Goal: Task Accomplishment & Management: Complete application form

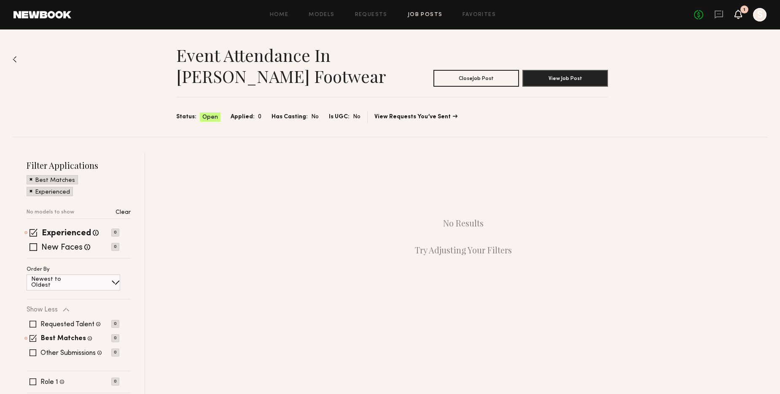
click at [739, 14] on icon at bounding box center [737, 14] width 7 height 6
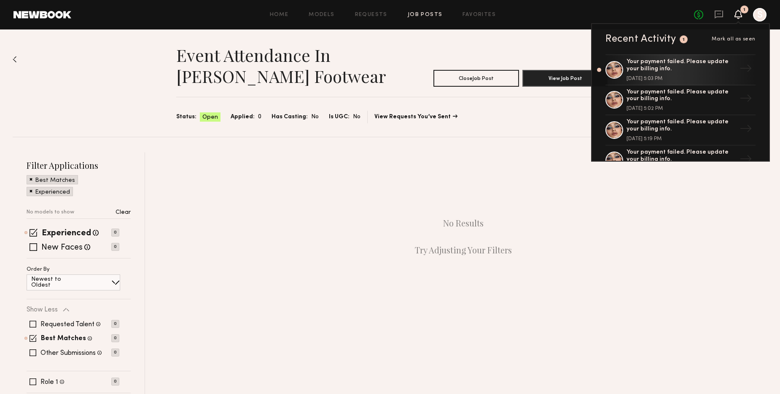
click at [739, 14] on icon at bounding box center [737, 14] width 7 height 6
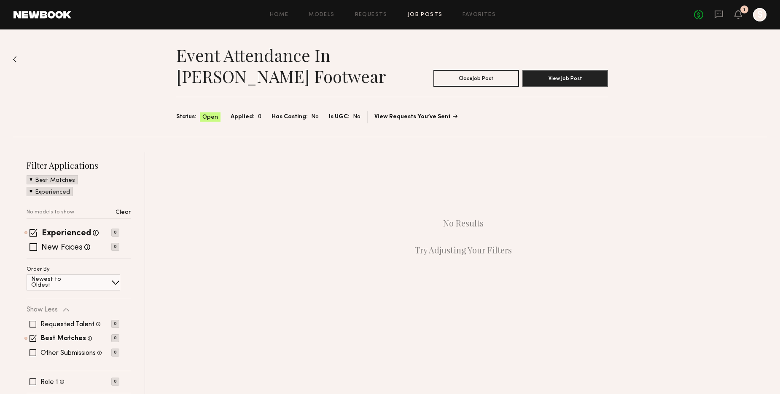
click at [419, 13] on link "Job Posts" at bounding box center [424, 14] width 35 height 5
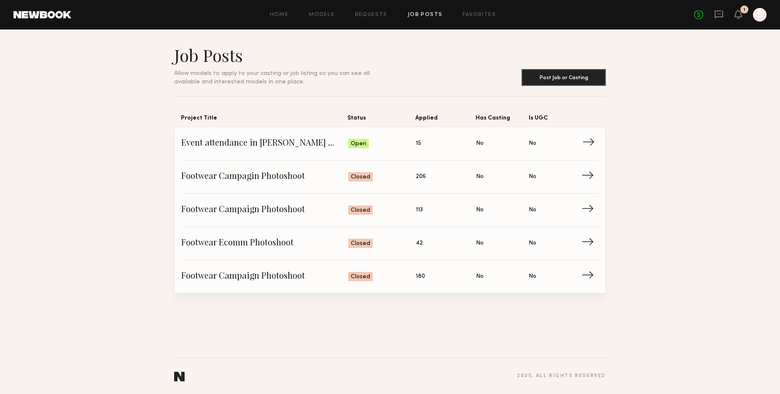
click at [288, 143] on span "Event attendance in [PERSON_NAME] Footwear" at bounding box center [264, 143] width 167 height 13
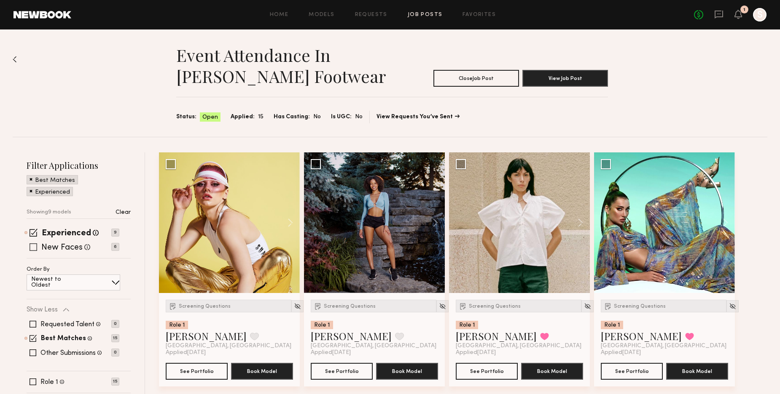
click at [34, 246] on span at bounding box center [33, 248] width 8 height 8
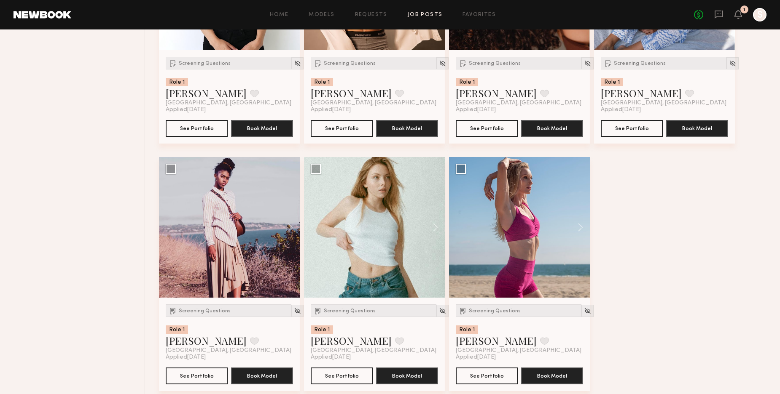
scroll to position [744, 0]
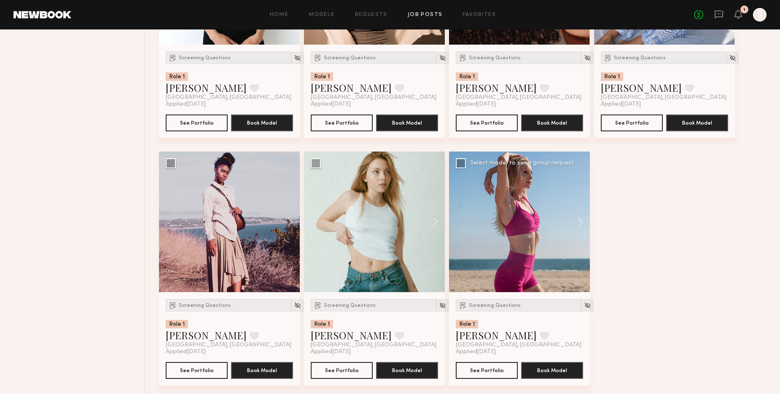
click at [510, 252] on div at bounding box center [519, 222] width 141 height 141
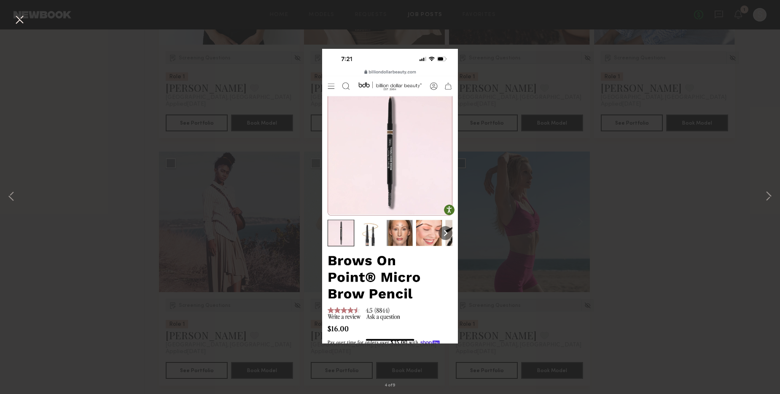
click at [16, 14] on button at bounding box center [19, 20] width 13 height 15
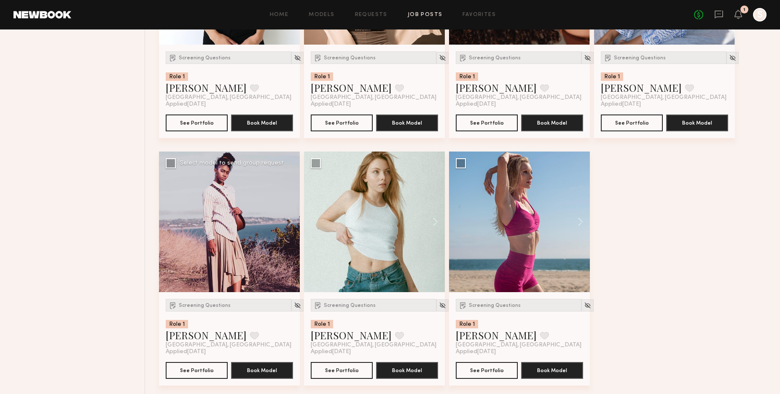
click at [238, 240] on div at bounding box center [229, 222] width 141 height 141
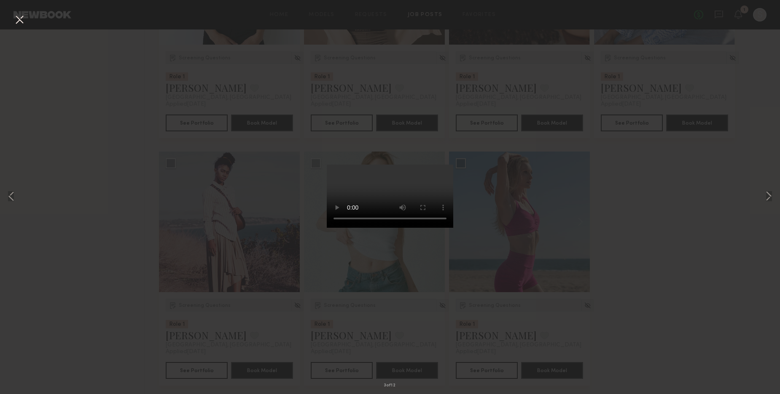
click at [611, 236] on div "3 of 12" at bounding box center [390, 197] width 780 height 394
click at [22, 17] on button at bounding box center [19, 20] width 13 height 15
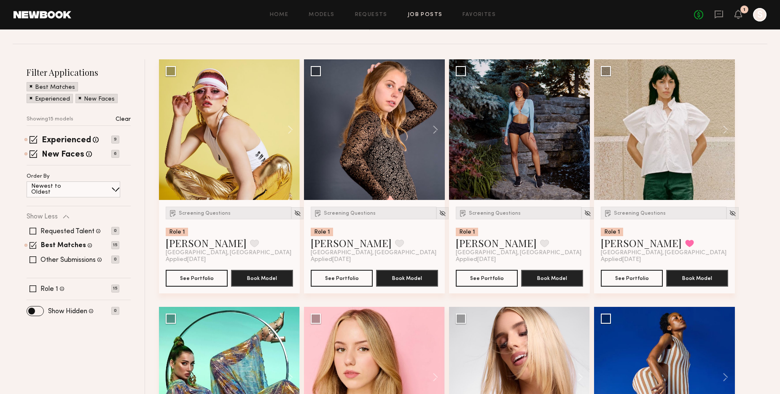
scroll to position [0, 0]
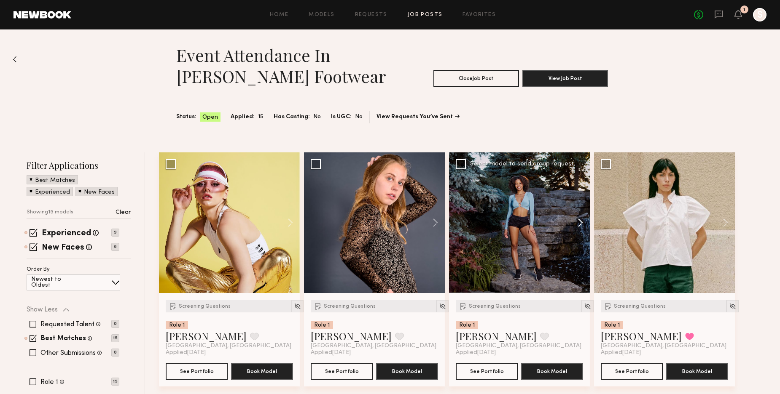
click at [583, 221] on button at bounding box center [576, 223] width 27 height 141
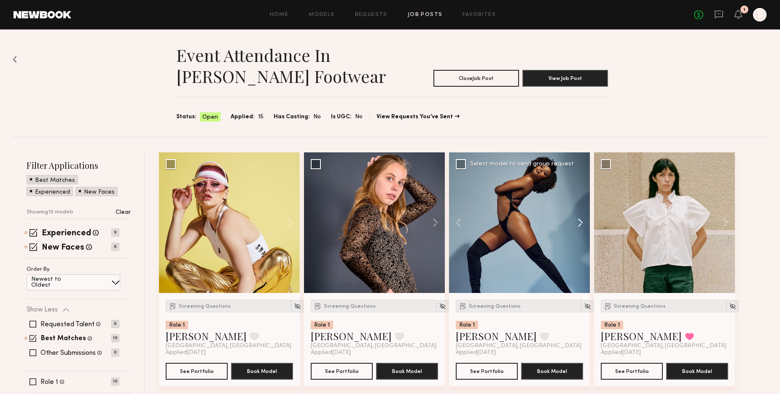
click at [583, 221] on button at bounding box center [576, 223] width 27 height 141
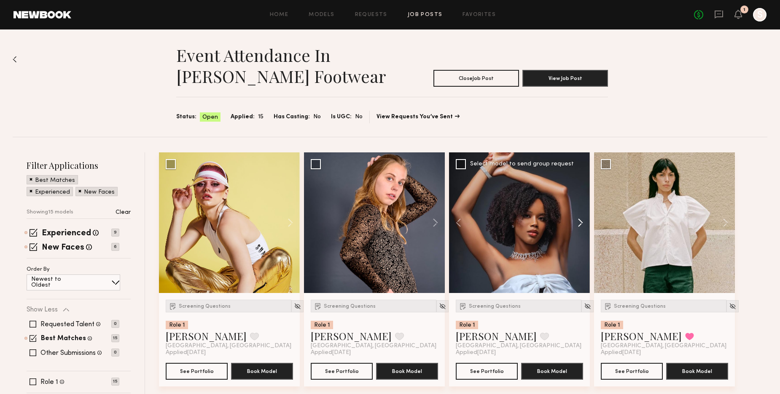
click at [583, 221] on button at bounding box center [576, 223] width 27 height 141
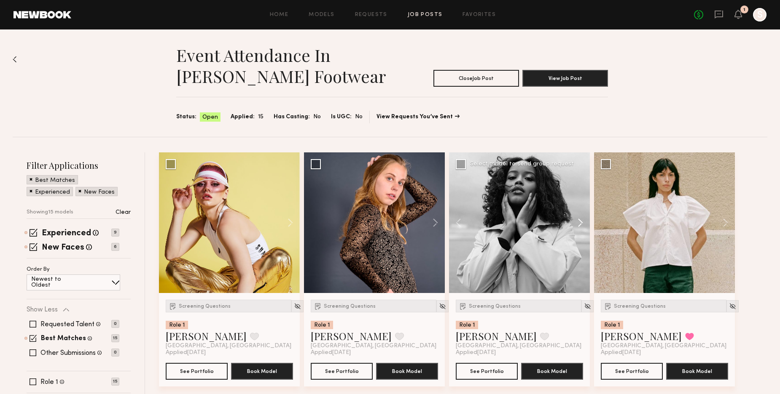
click at [583, 221] on button at bounding box center [576, 223] width 27 height 141
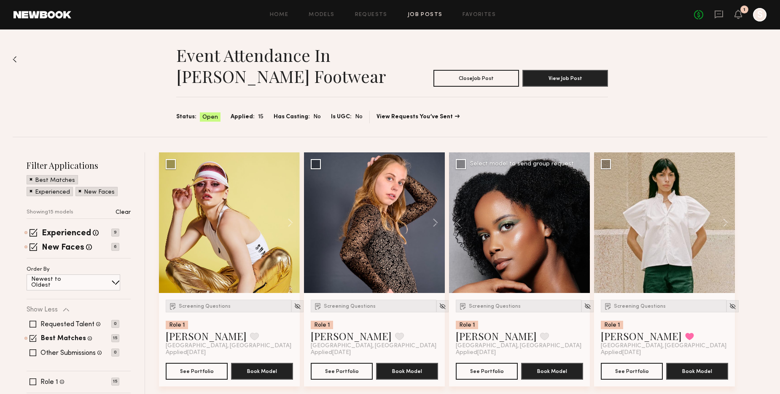
click at [583, 221] on div at bounding box center [519, 223] width 141 height 141
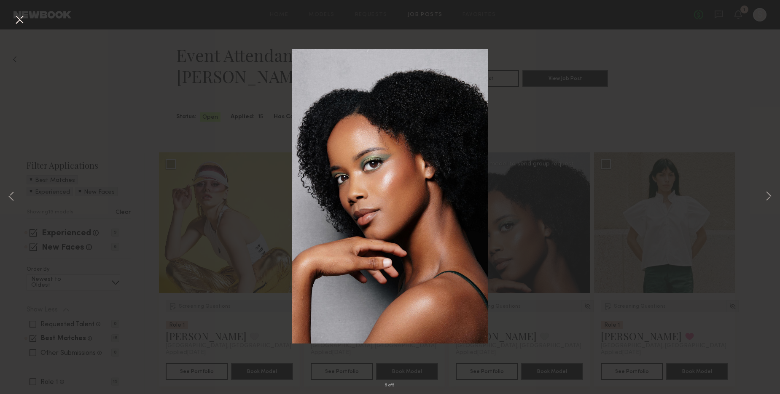
click at [750, 272] on div "5 of 5" at bounding box center [390, 197] width 780 height 394
click at [19, 19] on button at bounding box center [19, 20] width 13 height 15
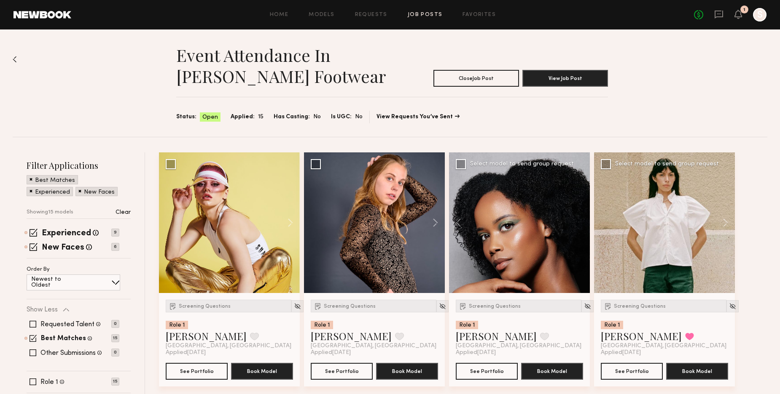
click at [681, 229] on div at bounding box center [664, 223] width 141 height 141
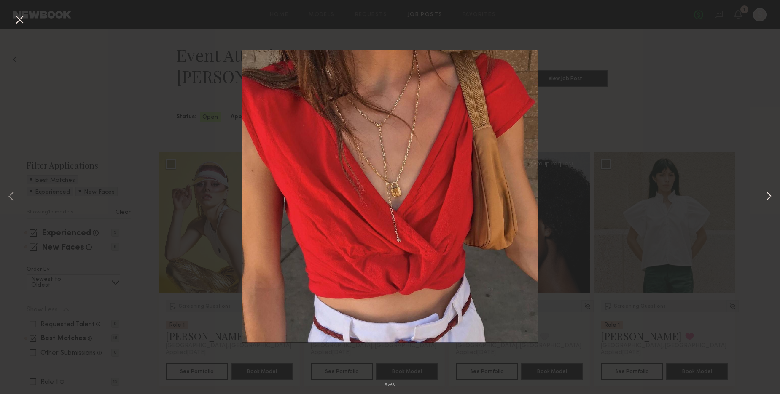
click at [771, 198] on button at bounding box center [768, 198] width 10 height 316
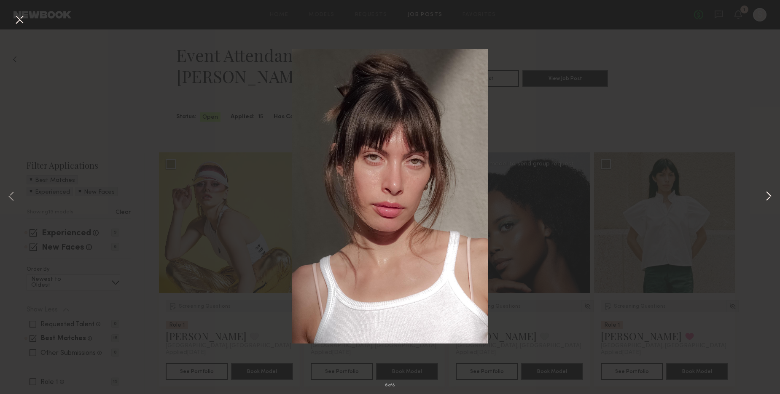
click at [771, 198] on button at bounding box center [768, 198] width 10 height 316
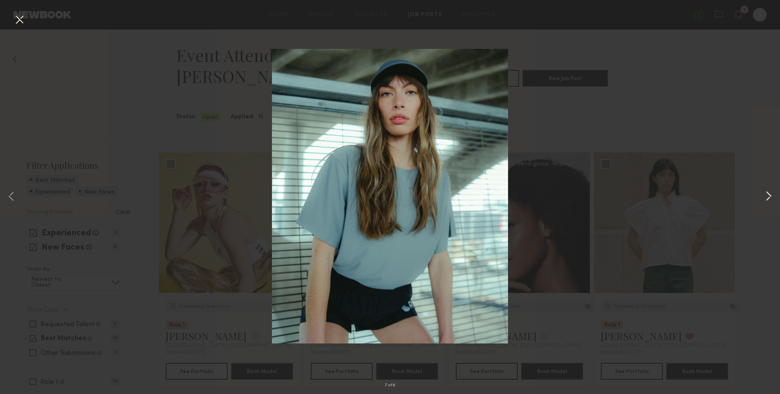
click at [771, 198] on button at bounding box center [768, 198] width 10 height 316
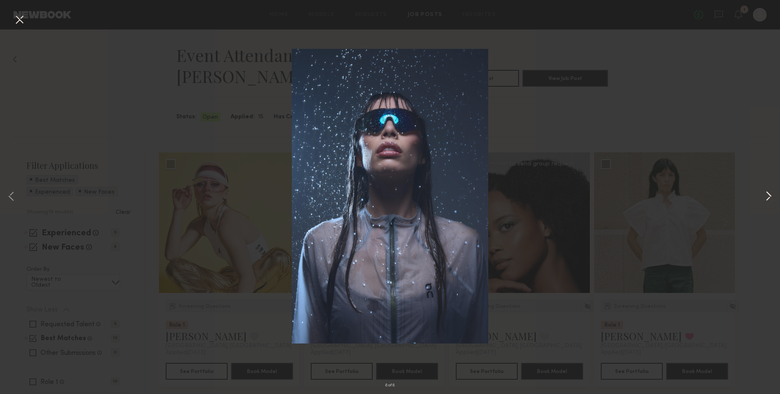
click at [771, 198] on button at bounding box center [768, 198] width 10 height 316
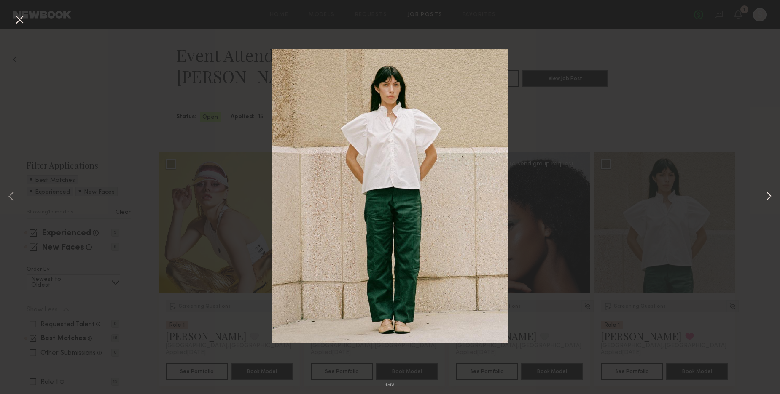
click at [771, 198] on button at bounding box center [768, 198] width 10 height 316
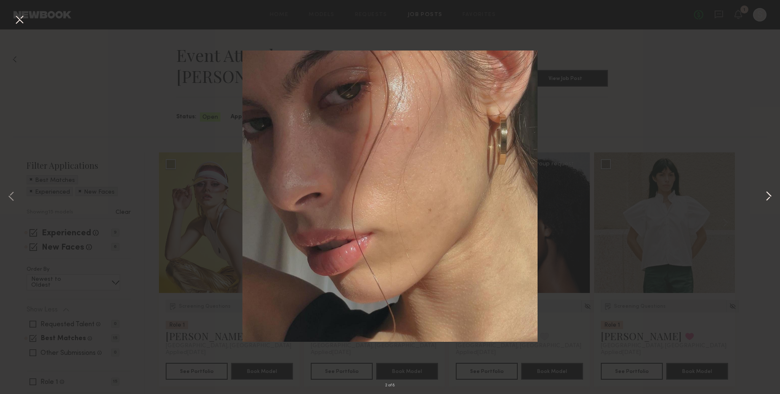
click at [771, 198] on button at bounding box center [768, 198] width 10 height 316
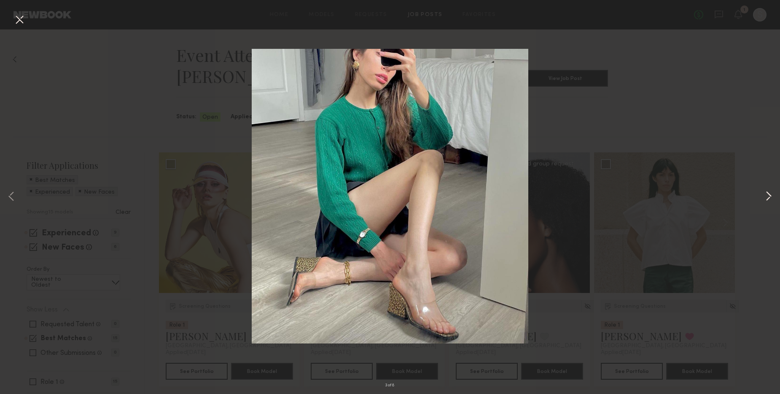
click at [771, 198] on button at bounding box center [768, 198] width 10 height 316
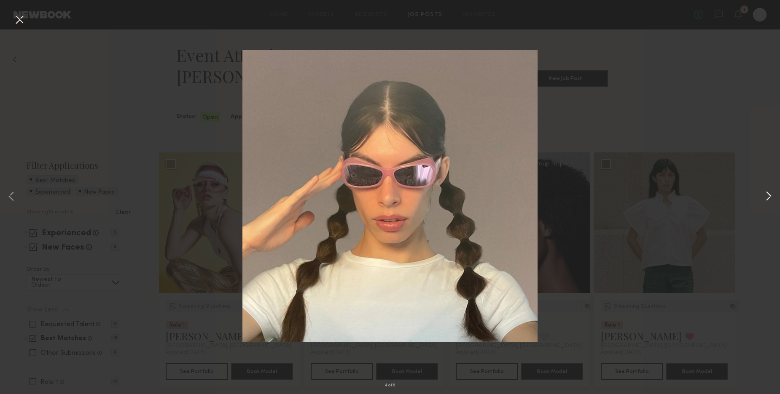
click at [771, 198] on button at bounding box center [768, 198] width 10 height 316
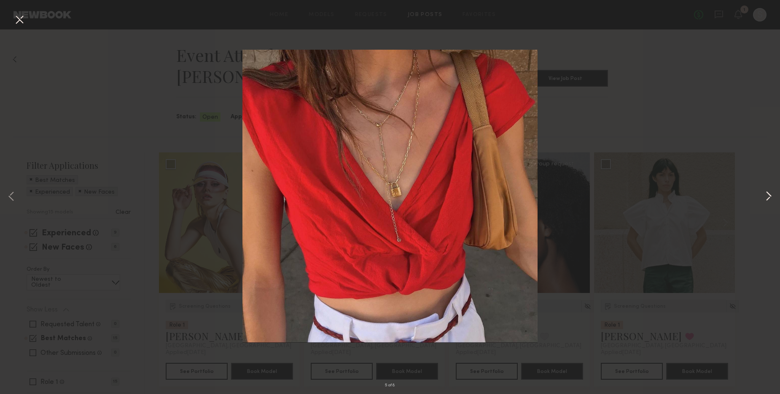
click at [771, 198] on button at bounding box center [768, 198] width 10 height 316
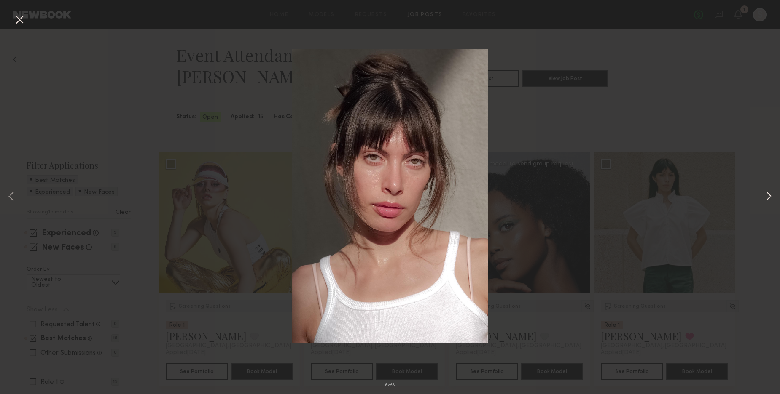
click at [771, 198] on button at bounding box center [768, 198] width 10 height 316
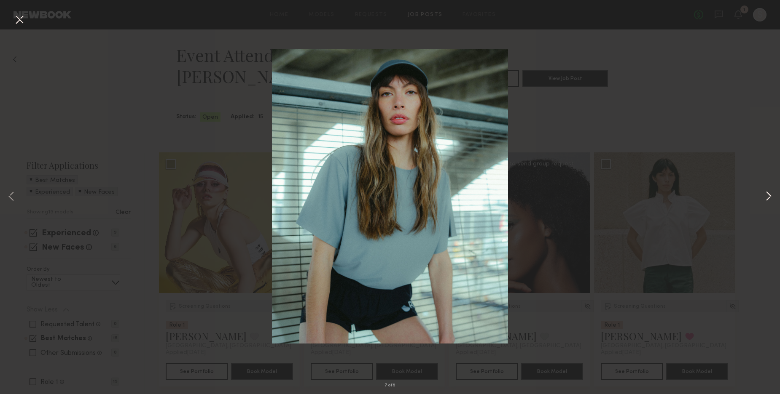
click at [771, 198] on button at bounding box center [768, 198] width 10 height 316
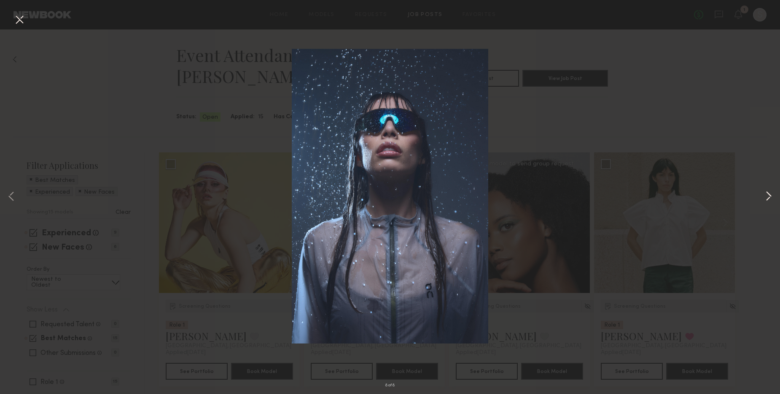
click at [771, 198] on button at bounding box center [768, 198] width 10 height 316
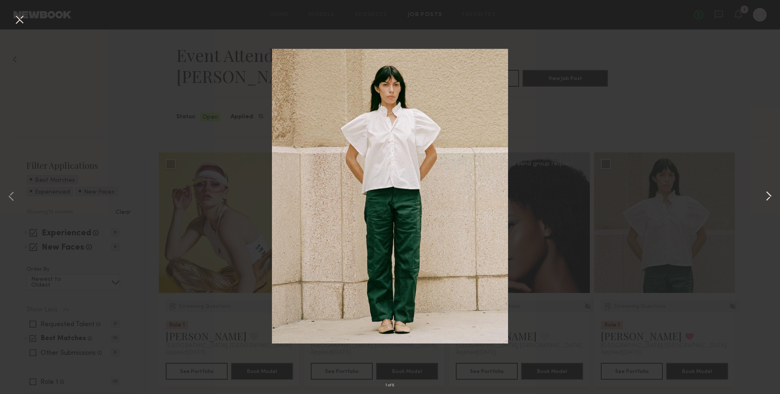
click at [771, 198] on button at bounding box center [768, 198] width 10 height 316
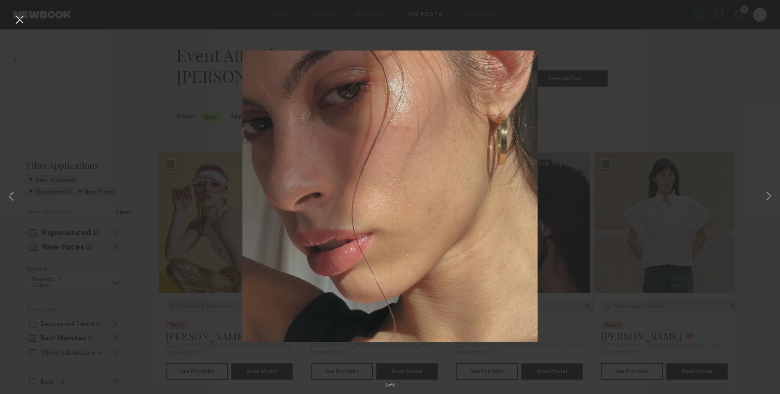
click at [637, 56] on div "2 of 8" at bounding box center [390, 197] width 780 height 394
click at [16, 19] on button at bounding box center [19, 20] width 13 height 15
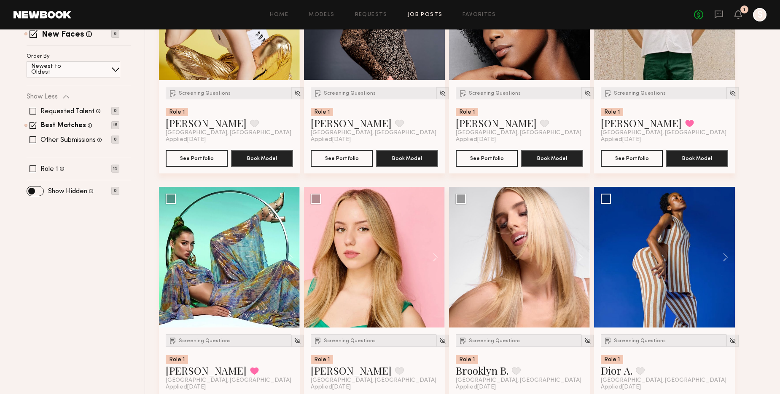
scroll to position [218, 0]
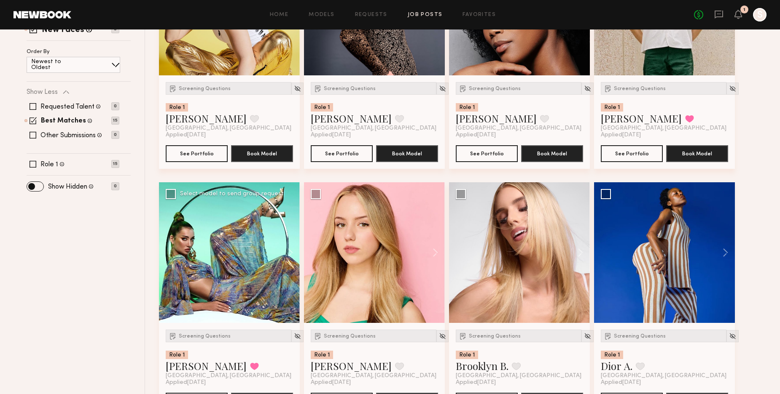
click at [236, 262] on div at bounding box center [229, 252] width 141 height 141
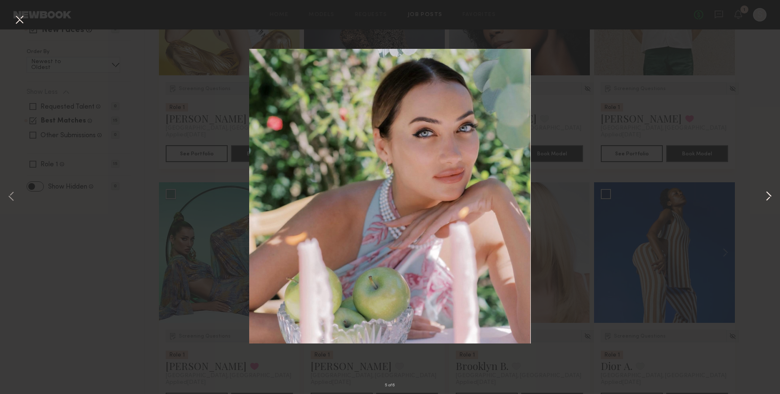
click at [766, 199] on button at bounding box center [768, 198] width 10 height 316
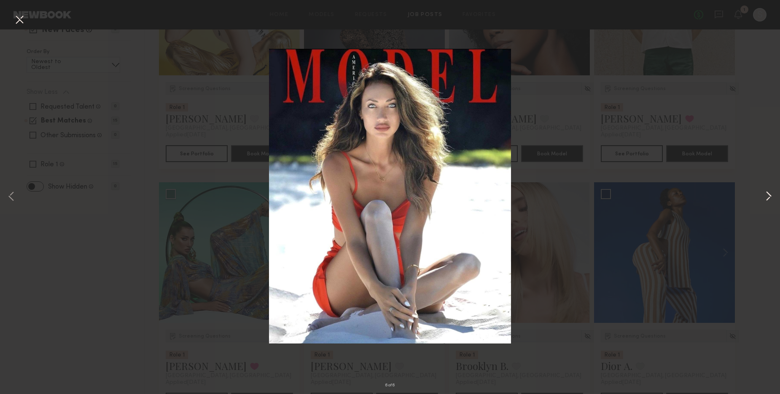
click at [766, 199] on button at bounding box center [768, 198] width 10 height 316
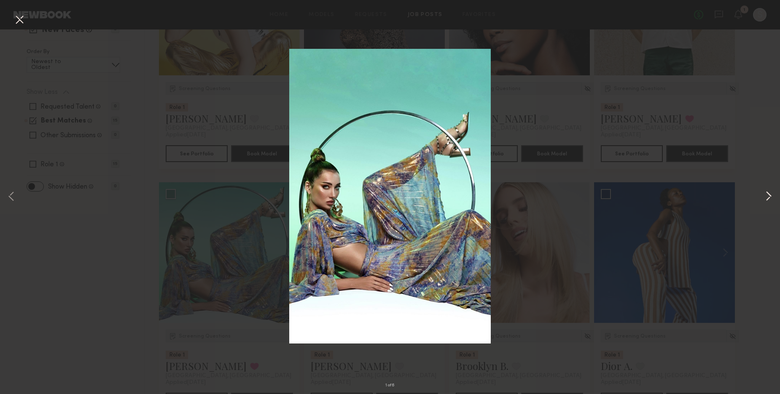
click at [766, 199] on button at bounding box center [768, 198] width 10 height 316
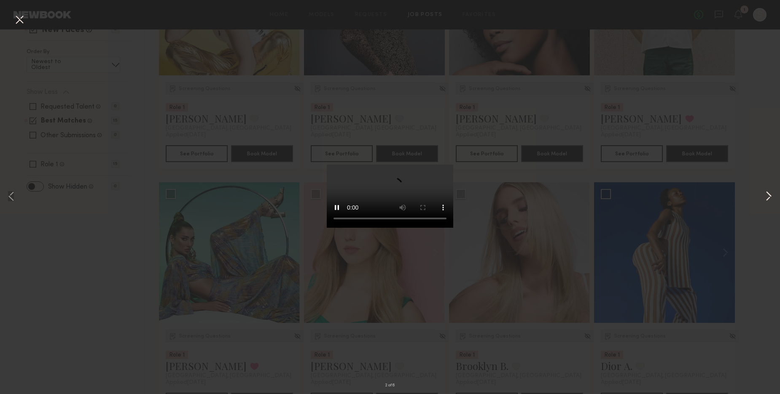
click at [766, 199] on button at bounding box center [768, 198] width 10 height 316
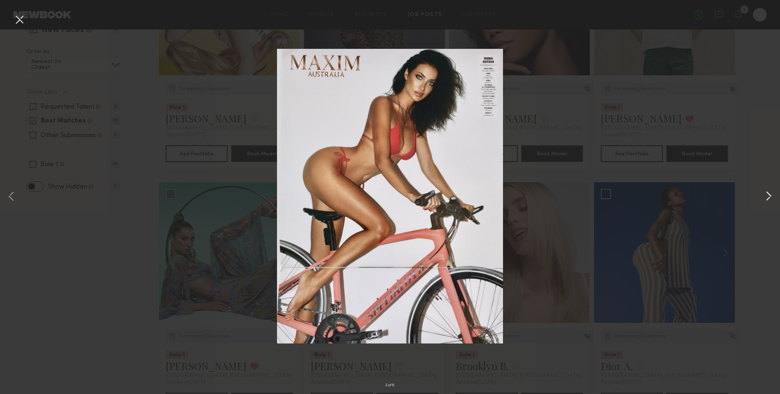
click at [766, 199] on button at bounding box center [768, 198] width 10 height 316
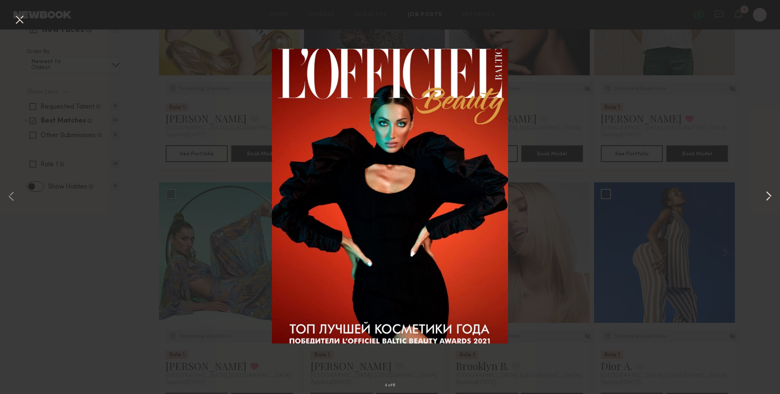
click at [766, 199] on button at bounding box center [768, 198] width 10 height 316
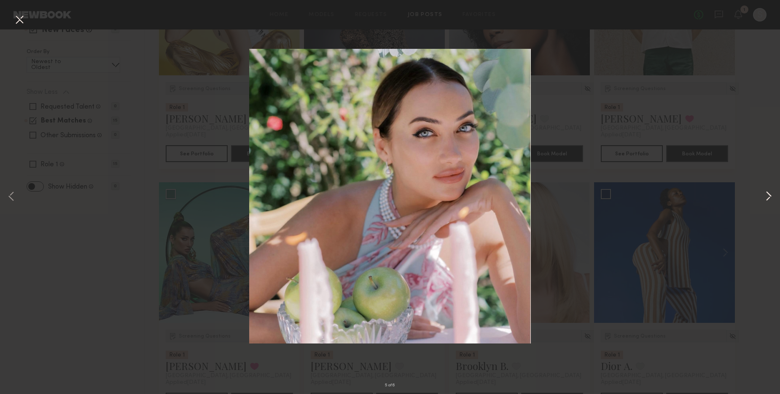
click at [766, 200] on button at bounding box center [768, 198] width 10 height 316
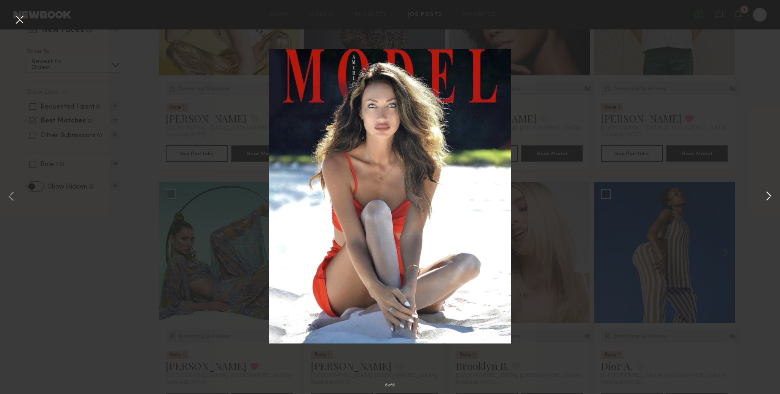
click at [766, 200] on button at bounding box center [768, 198] width 10 height 316
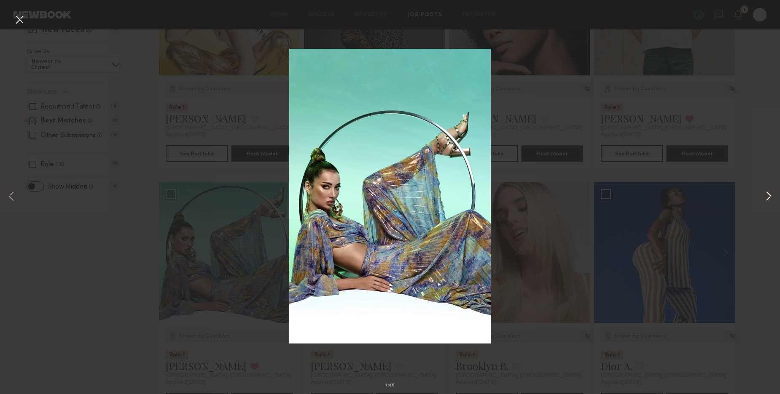
click at [766, 200] on button at bounding box center [768, 198] width 10 height 316
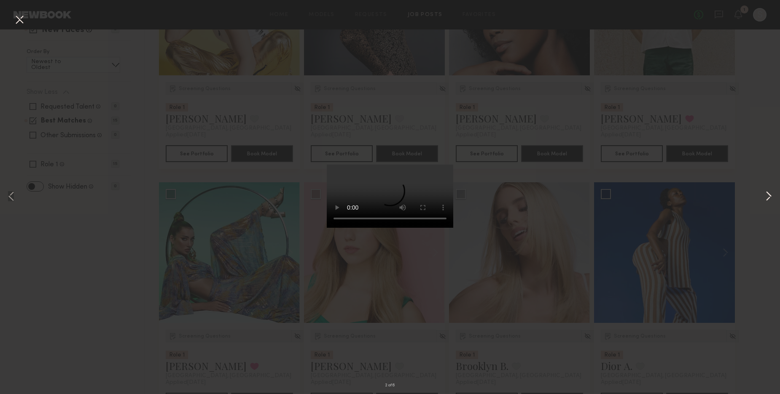
click at [766, 200] on button at bounding box center [768, 198] width 10 height 316
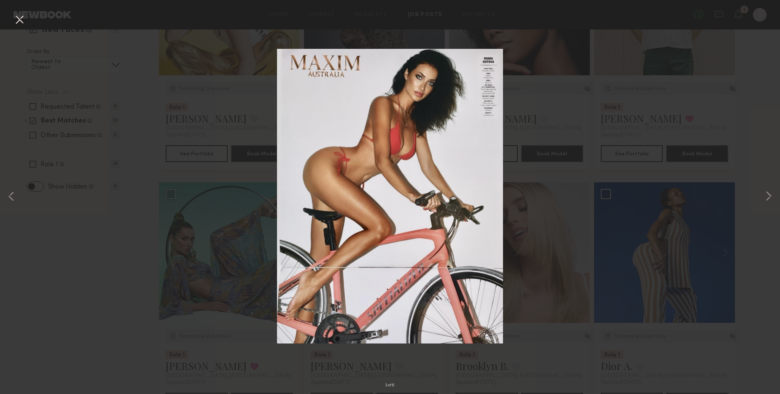
click at [106, 270] on div "3 of 6" at bounding box center [390, 197] width 780 height 394
click at [239, 58] on div "3 of 6" at bounding box center [390, 197] width 780 height 394
click at [252, 97] on div "3 of 6" at bounding box center [390, 197] width 780 height 394
click at [17, 21] on button at bounding box center [19, 20] width 13 height 15
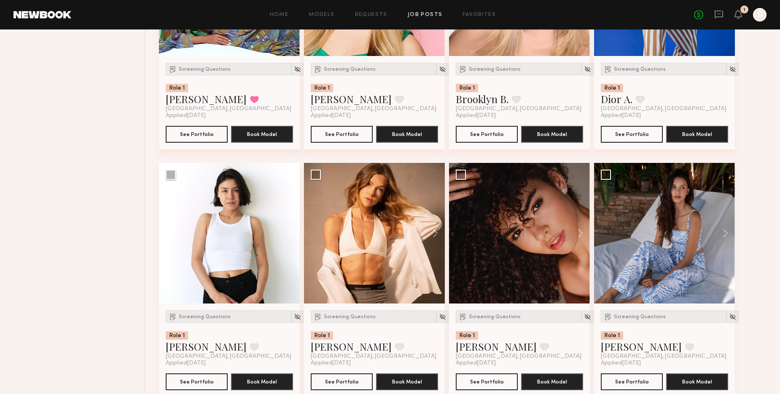
scroll to position [493, 0]
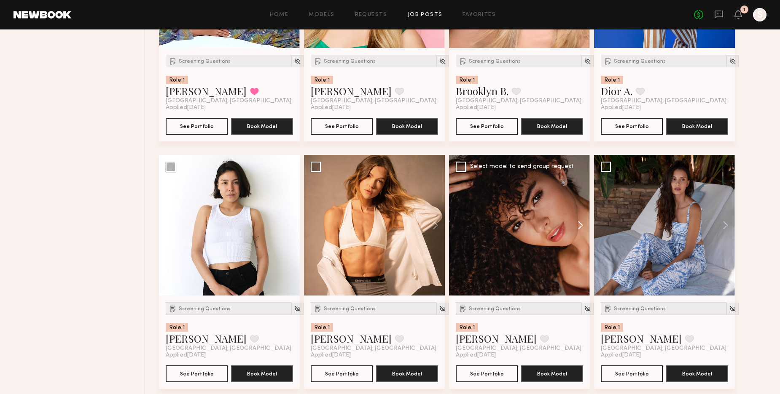
click at [580, 228] on button at bounding box center [576, 225] width 27 height 141
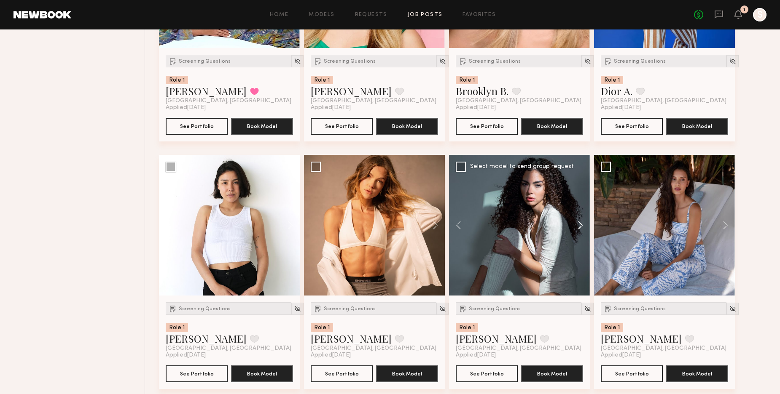
click at [580, 228] on button at bounding box center [576, 225] width 27 height 141
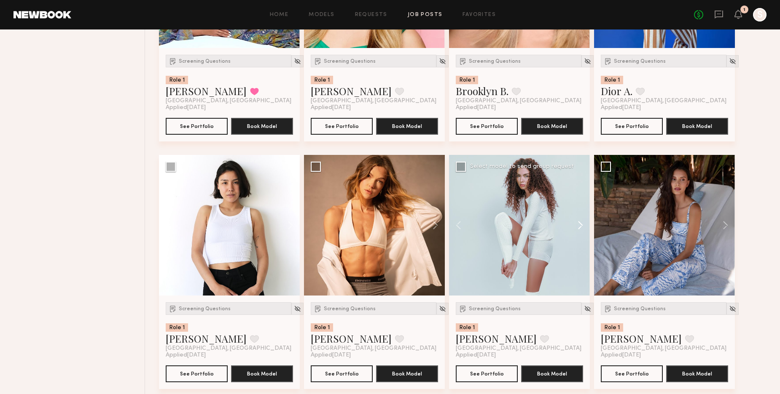
click at [580, 228] on button at bounding box center [576, 225] width 27 height 141
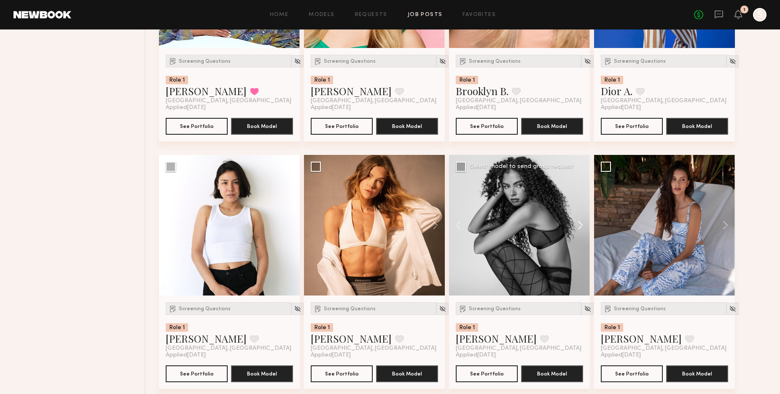
click at [580, 228] on button at bounding box center [576, 225] width 27 height 141
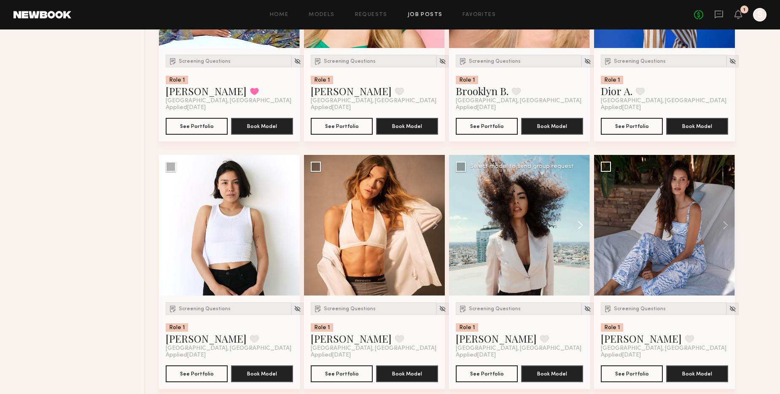
click at [580, 228] on button at bounding box center [576, 225] width 27 height 141
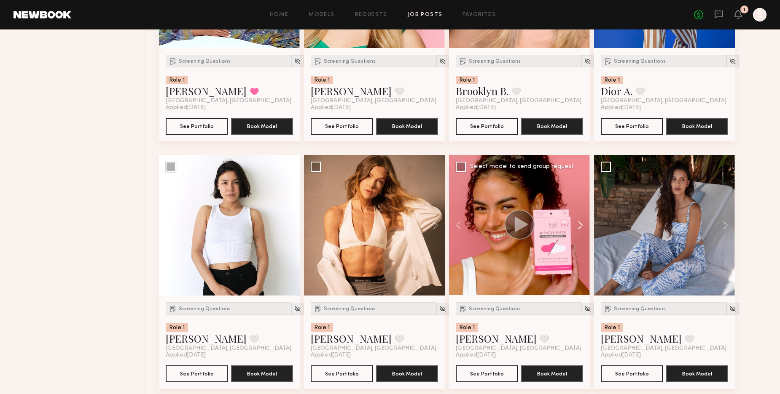
click at [580, 228] on button at bounding box center [576, 225] width 27 height 141
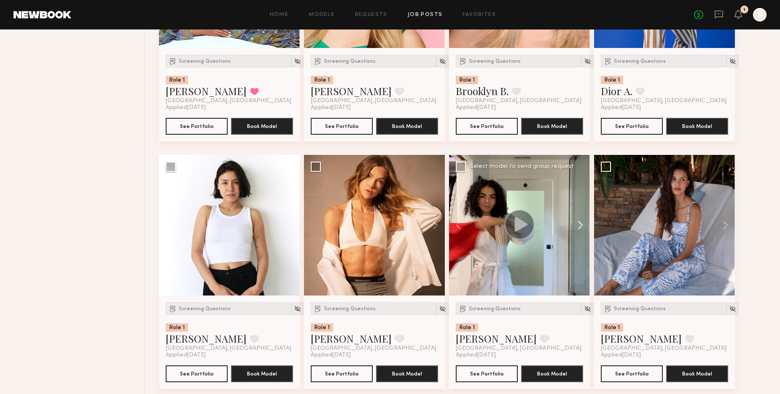
click at [580, 228] on button at bounding box center [576, 225] width 27 height 141
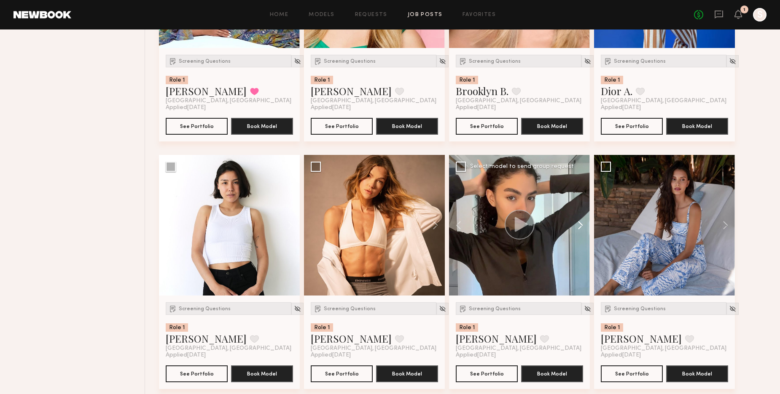
click at [580, 228] on button at bounding box center [576, 225] width 27 height 141
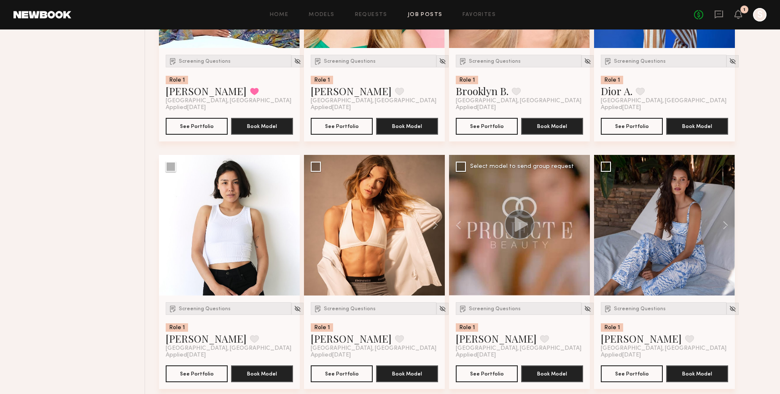
click at [580, 228] on div at bounding box center [519, 225] width 141 height 141
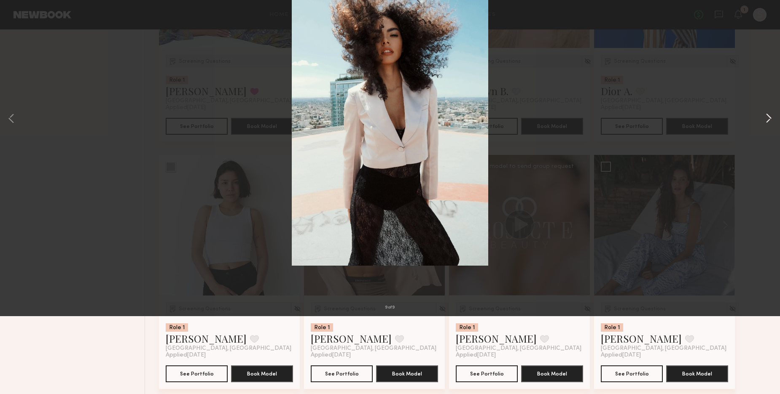
click at [764, 201] on button at bounding box center [768, 198] width 10 height 316
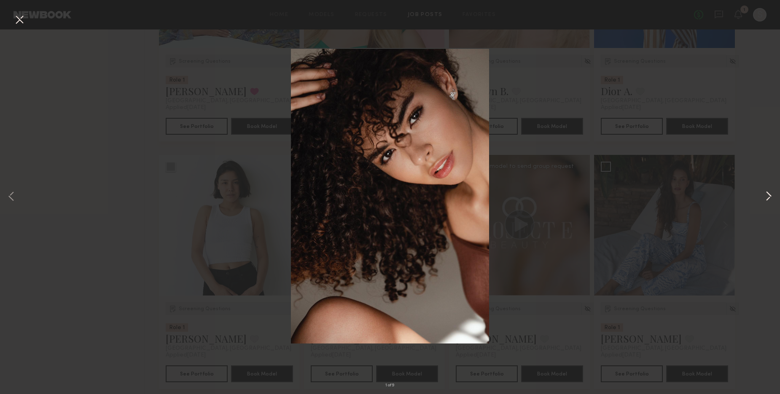
click at [764, 201] on button at bounding box center [768, 198] width 10 height 316
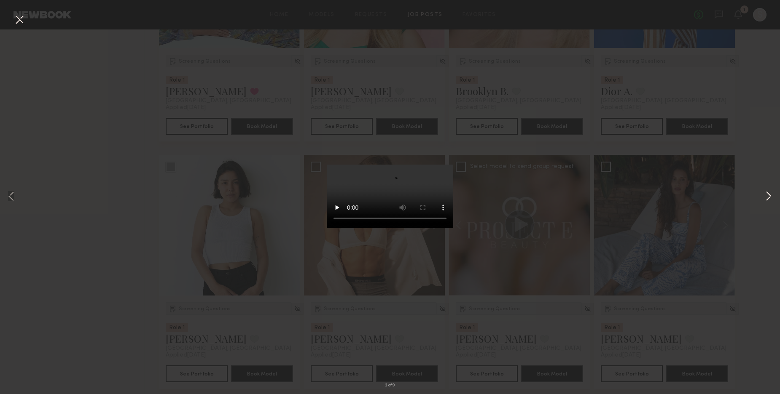
click at [764, 201] on button at bounding box center [768, 198] width 10 height 316
click at [23, 19] on button at bounding box center [19, 20] width 13 height 15
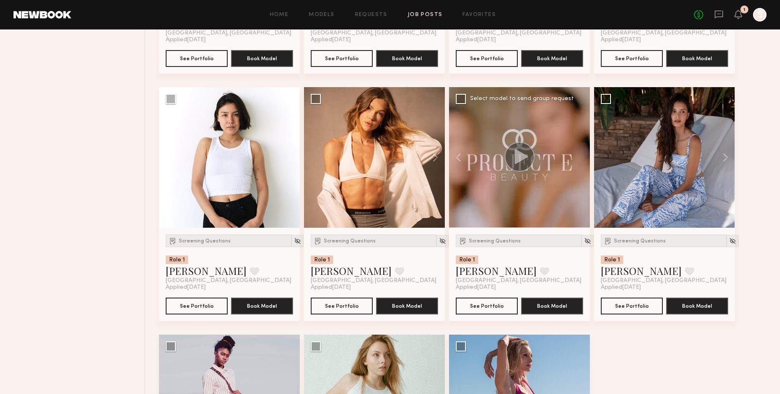
scroll to position [554, 0]
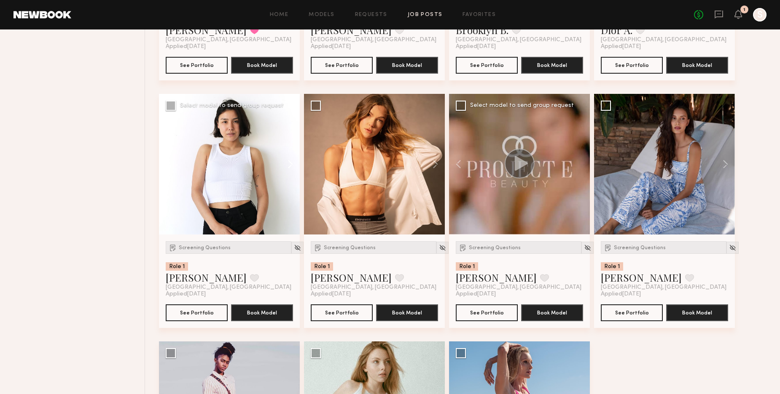
click at [289, 165] on button at bounding box center [286, 164] width 27 height 141
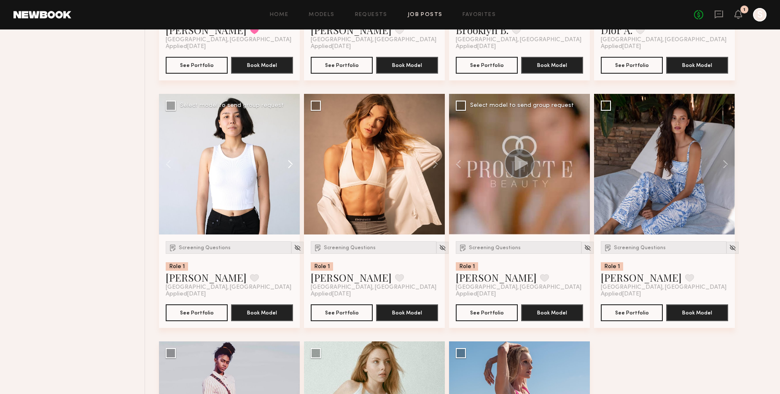
click at [289, 165] on button at bounding box center [286, 164] width 27 height 141
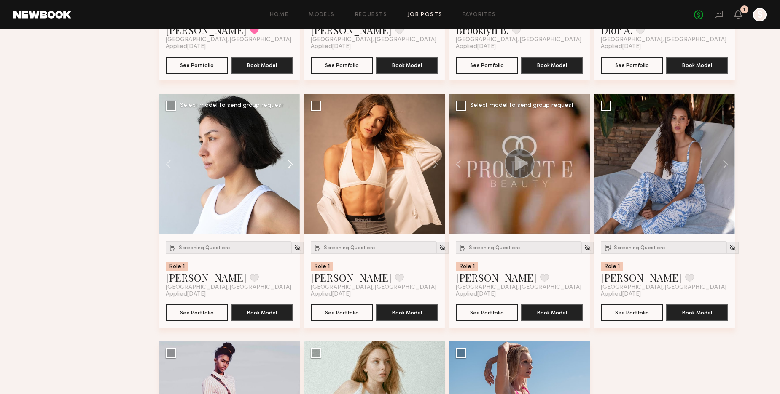
click at [289, 165] on button at bounding box center [286, 164] width 27 height 141
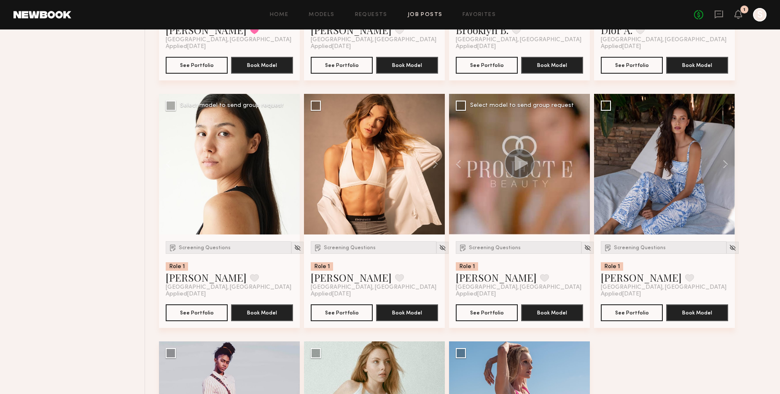
click at [289, 165] on div at bounding box center [229, 164] width 141 height 141
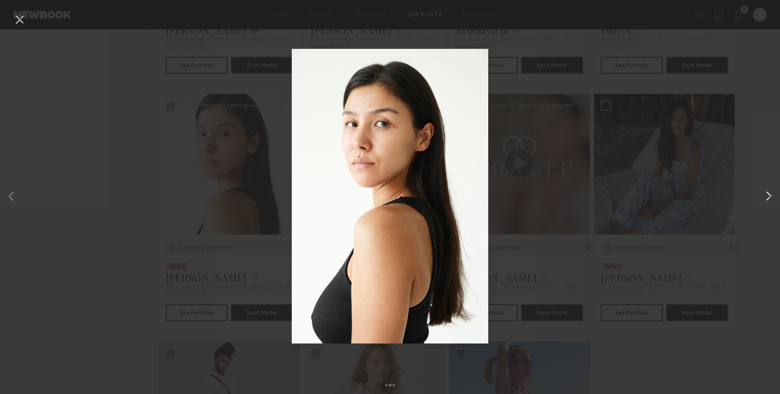
click at [770, 198] on button at bounding box center [768, 198] width 10 height 316
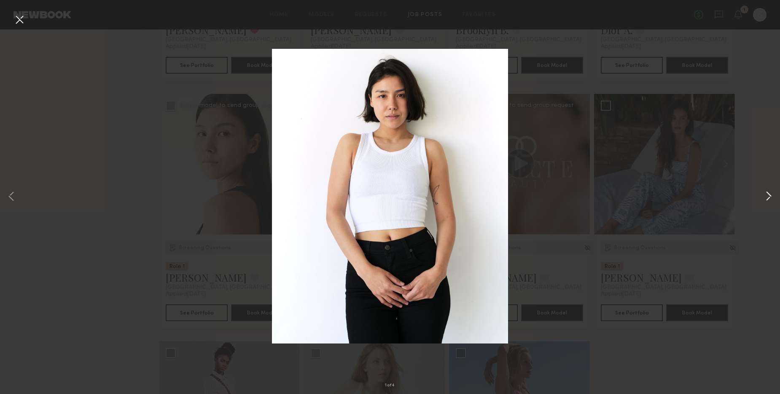
click at [770, 198] on button at bounding box center [768, 198] width 10 height 316
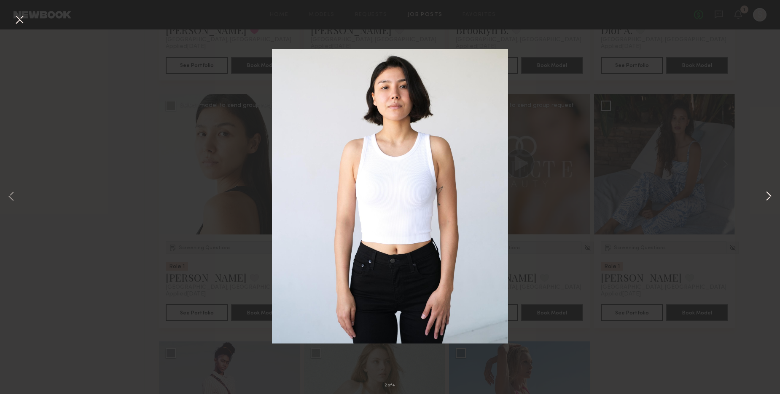
click at [770, 198] on button at bounding box center [768, 198] width 10 height 316
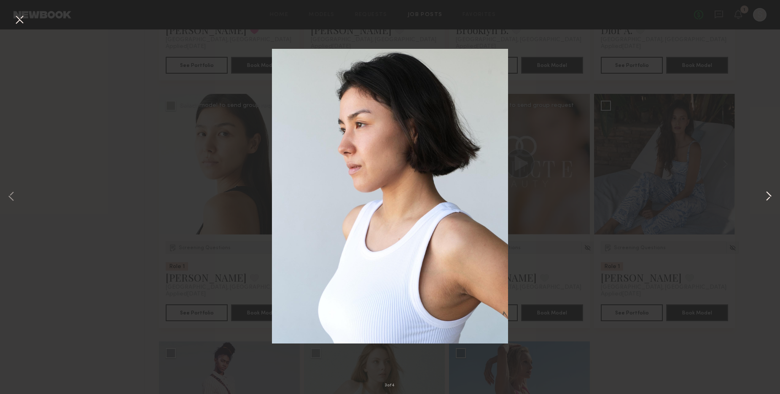
click at [770, 198] on button at bounding box center [768, 198] width 10 height 316
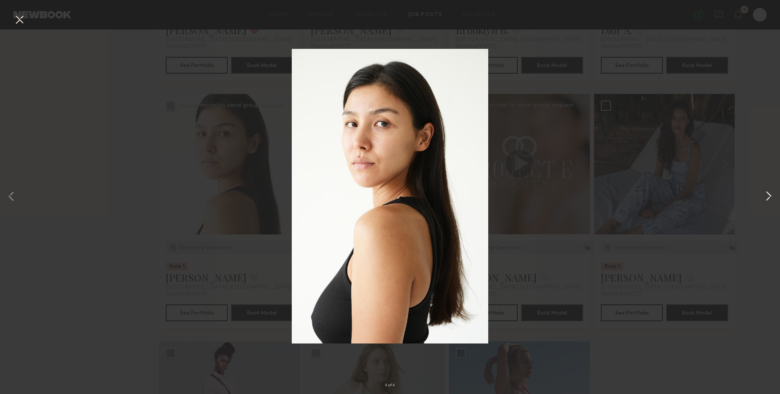
click at [770, 198] on button at bounding box center [768, 198] width 10 height 316
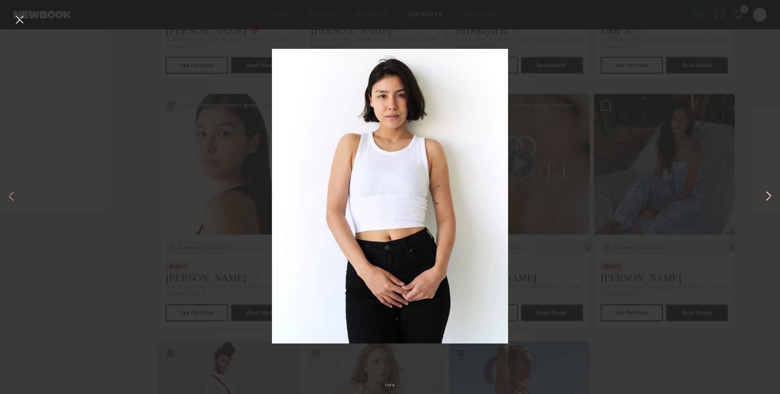
click at [770, 198] on button at bounding box center [768, 198] width 10 height 316
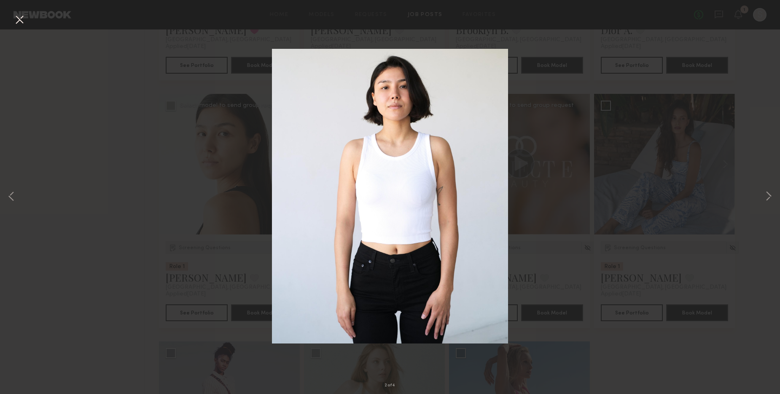
click at [23, 20] on button at bounding box center [19, 20] width 13 height 15
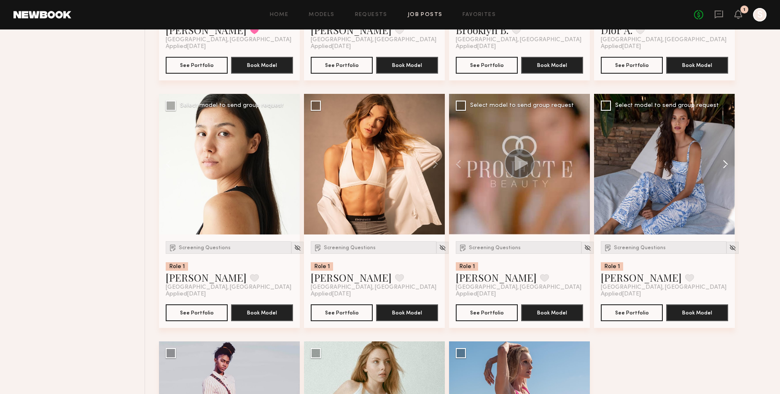
click at [728, 163] on button at bounding box center [721, 164] width 27 height 141
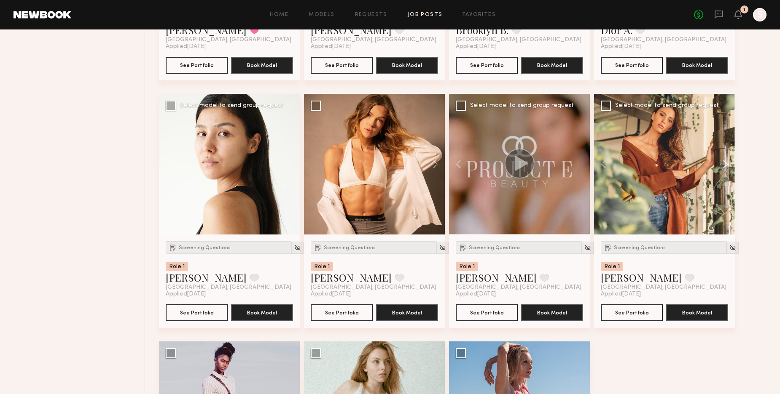
click at [728, 163] on button at bounding box center [721, 164] width 27 height 141
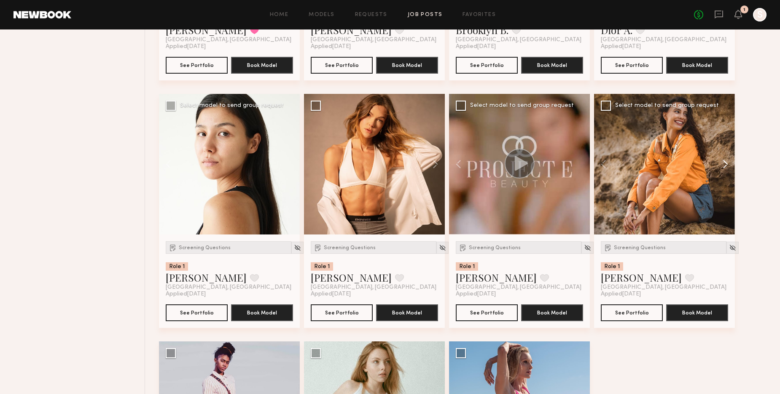
click at [728, 163] on button at bounding box center [721, 164] width 27 height 141
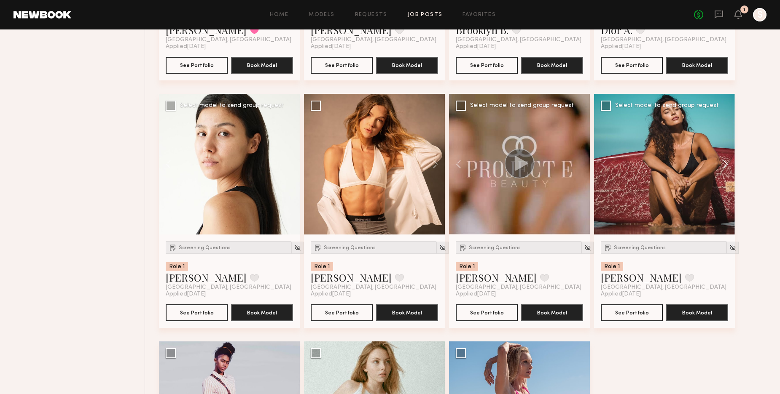
click at [728, 163] on button at bounding box center [721, 164] width 27 height 141
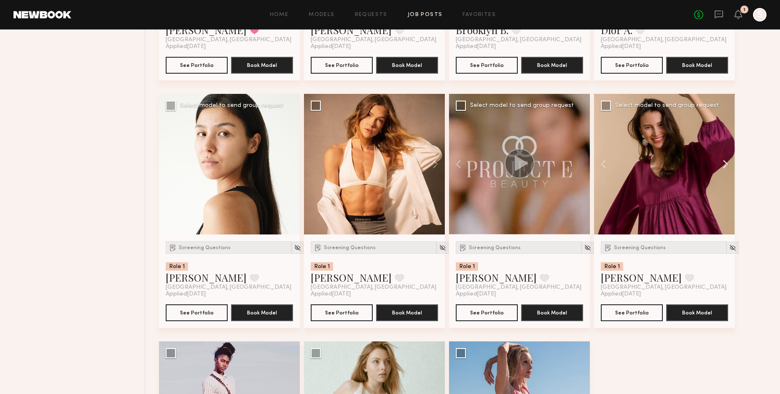
click at [728, 163] on button at bounding box center [721, 164] width 27 height 141
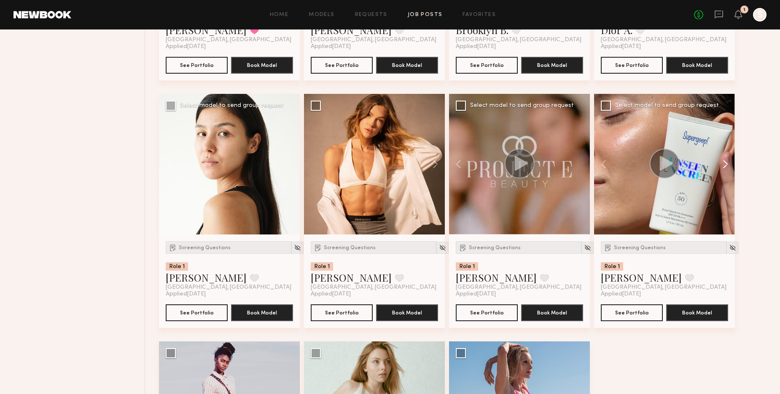
click at [728, 163] on button at bounding box center [721, 164] width 27 height 141
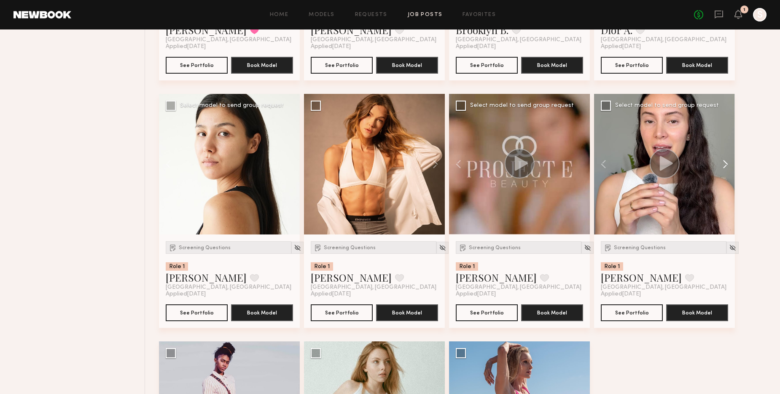
click at [728, 163] on button at bounding box center [721, 164] width 27 height 141
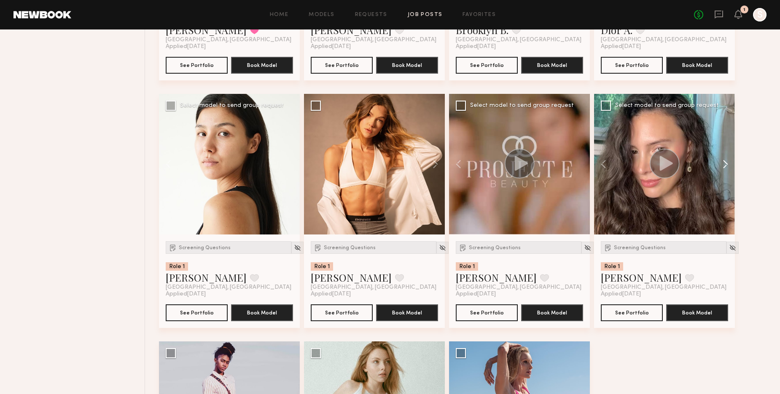
click at [728, 163] on button at bounding box center [721, 164] width 27 height 141
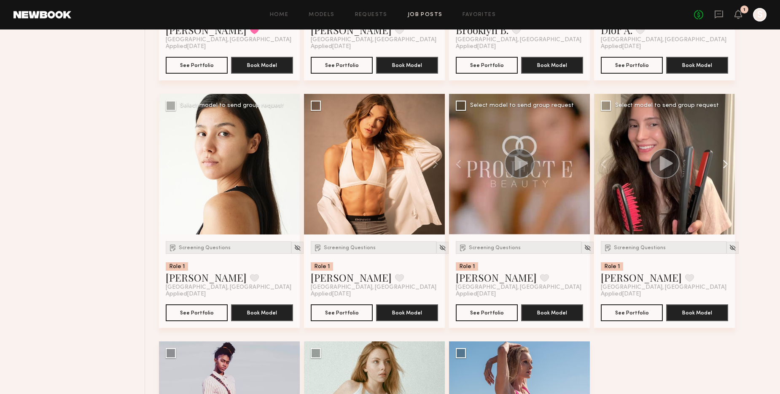
click at [728, 163] on button at bounding box center [721, 164] width 27 height 141
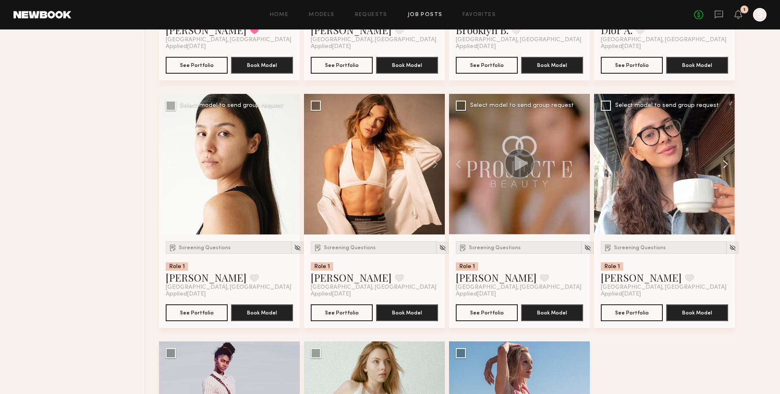
click at [728, 163] on button at bounding box center [721, 164] width 27 height 141
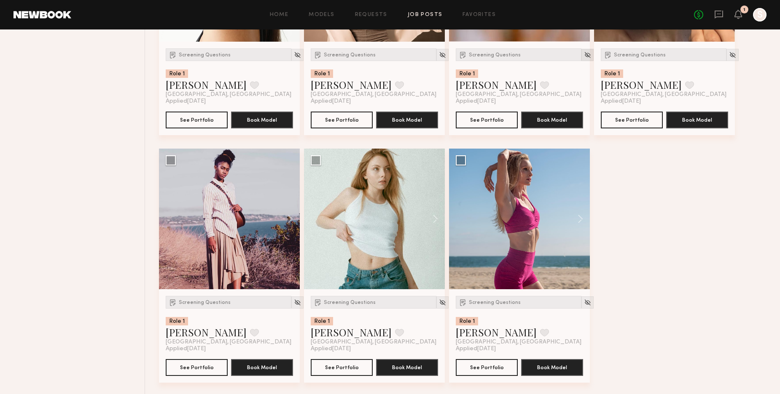
scroll to position [748, 0]
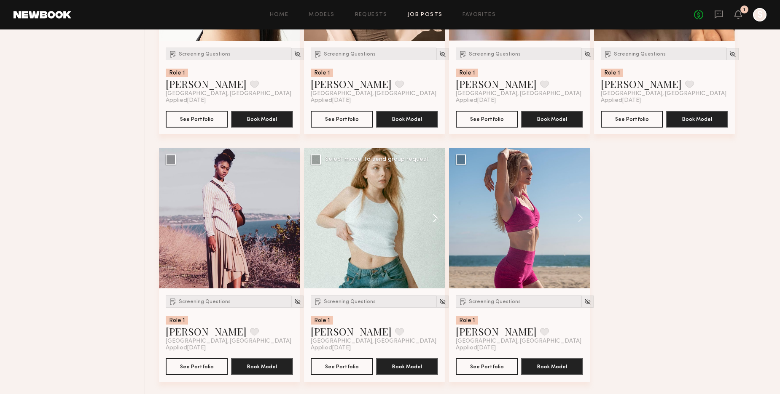
click at [436, 219] on button at bounding box center [431, 218] width 27 height 141
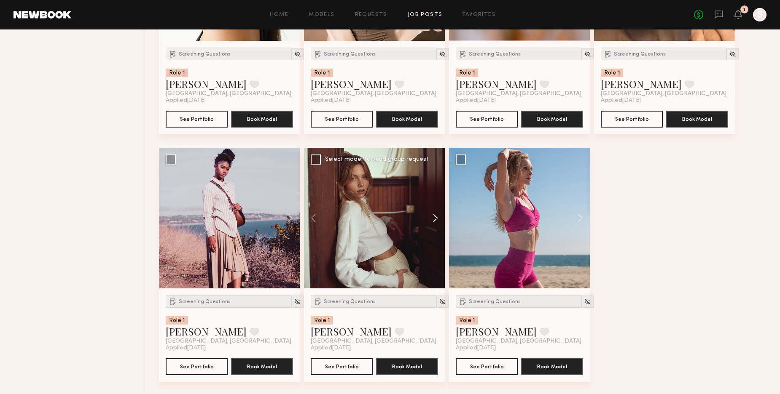
click at [436, 219] on button at bounding box center [431, 218] width 27 height 141
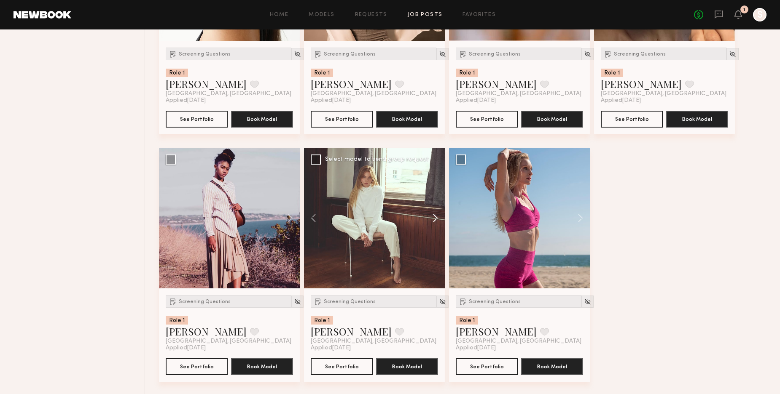
click at [436, 219] on button at bounding box center [431, 218] width 27 height 141
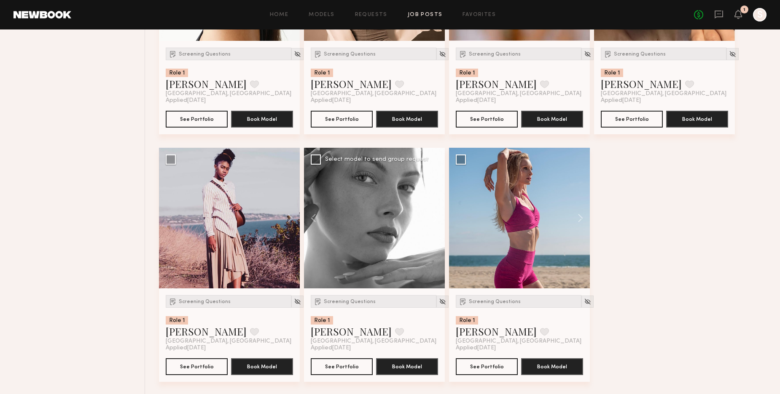
click at [357, 224] on div at bounding box center [374, 218] width 141 height 141
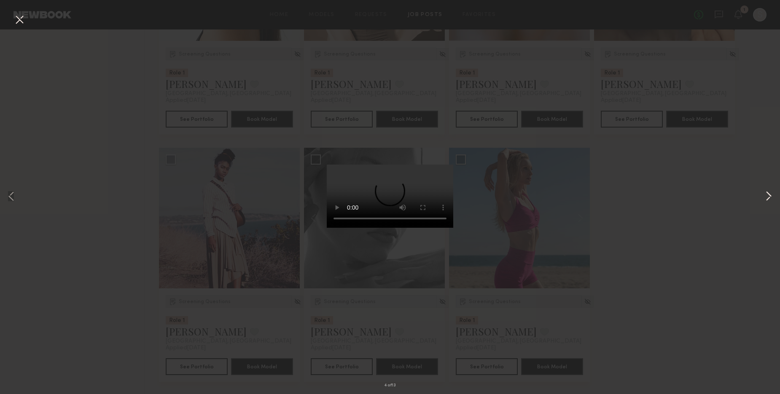
click at [768, 199] on button at bounding box center [768, 198] width 10 height 316
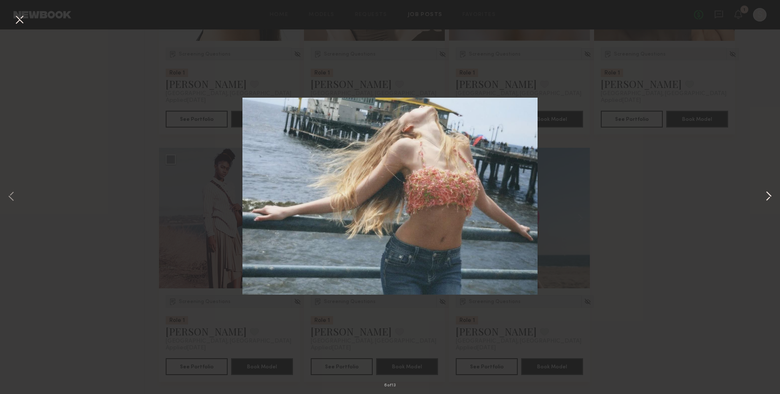
click at [768, 199] on button at bounding box center [768, 198] width 10 height 316
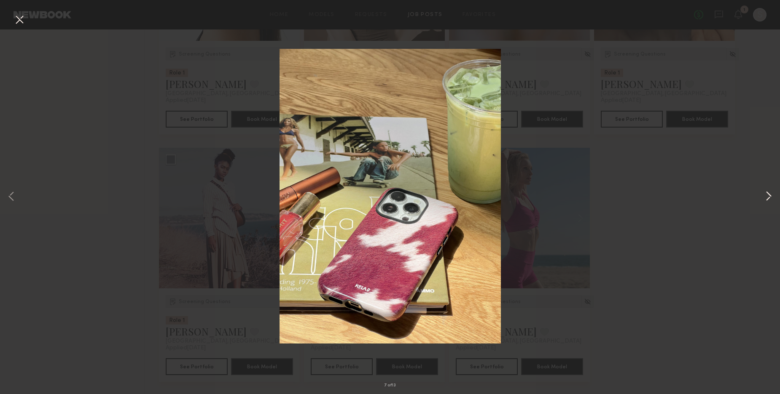
click at [768, 198] on button at bounding box center [768, 198] width 10 height 316
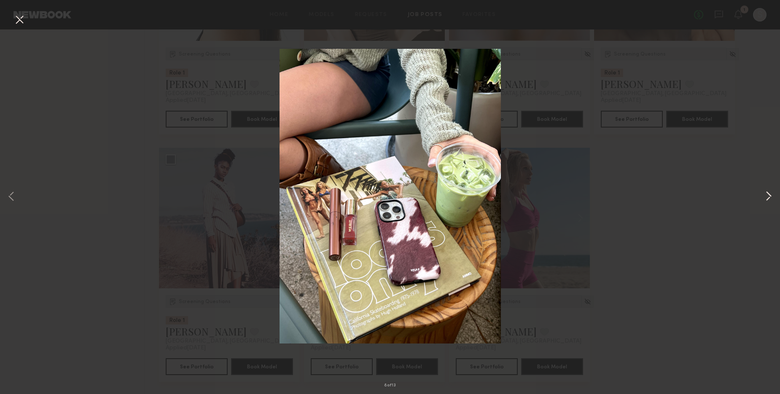
click at [768, 198] on button at bounding box center [768, 198] width 10 height 316
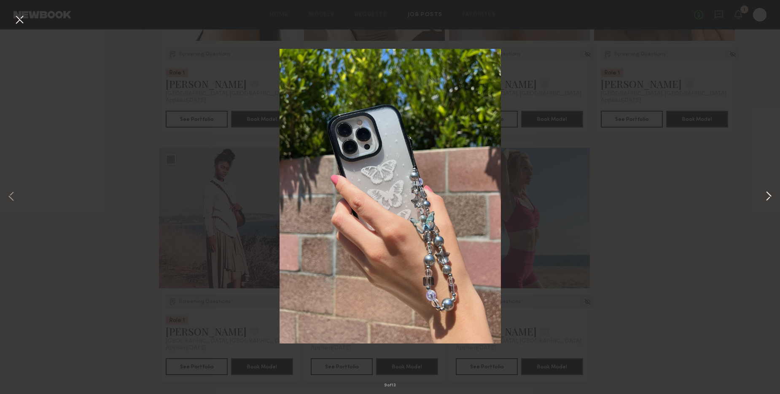
click at [768, 198] on button at bounding box center [768, 198] width 10 height 316
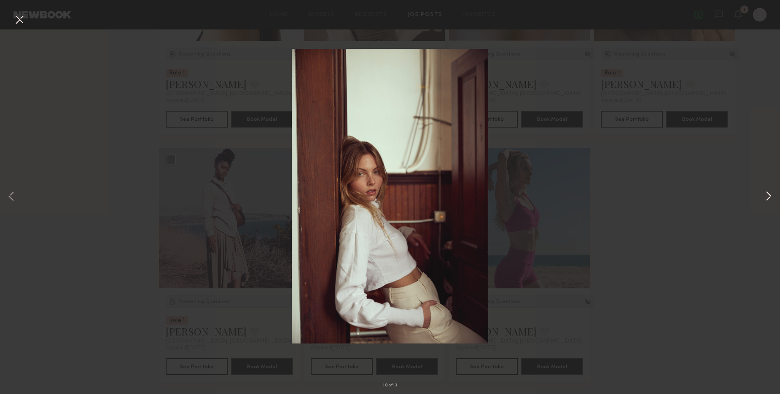
click at [768, 198] on button at bounding box center [768, 198] width 10 height 316
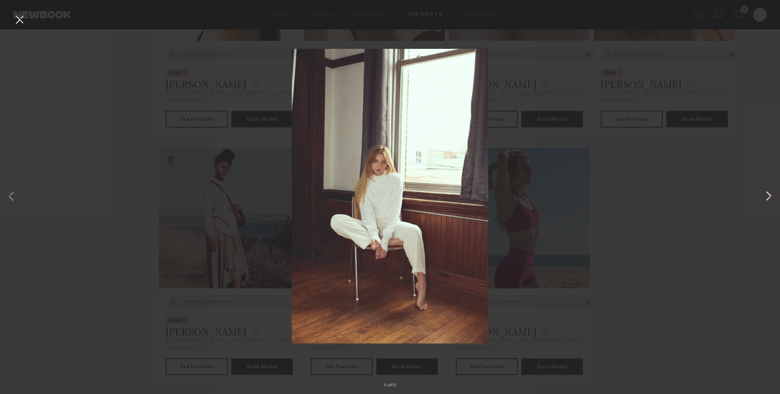
click at [768, 198] on button at bounding box center [768, 198] width 10 height 316
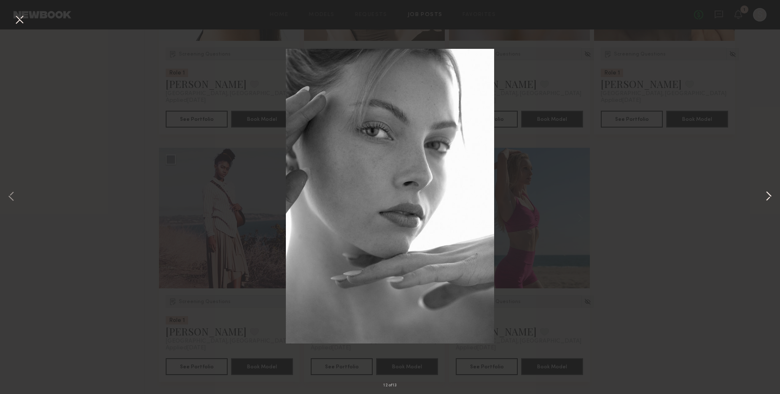
click at [768, 198] on button at bounding box center [768, 198] width 10 height 316
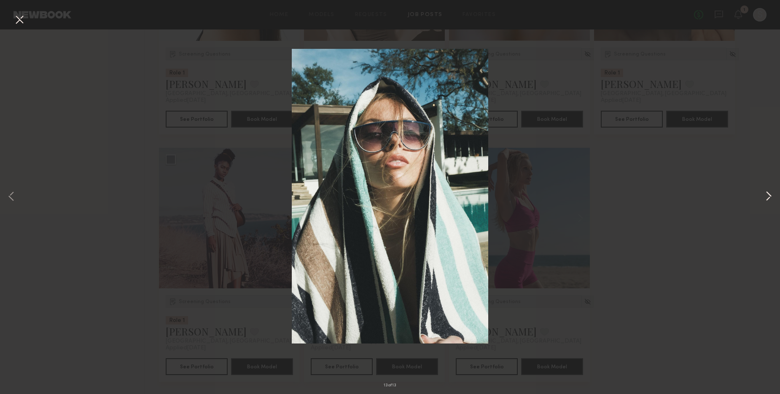
click at [768, 198] on button at bounding box center [768, 198] width 10 height 316
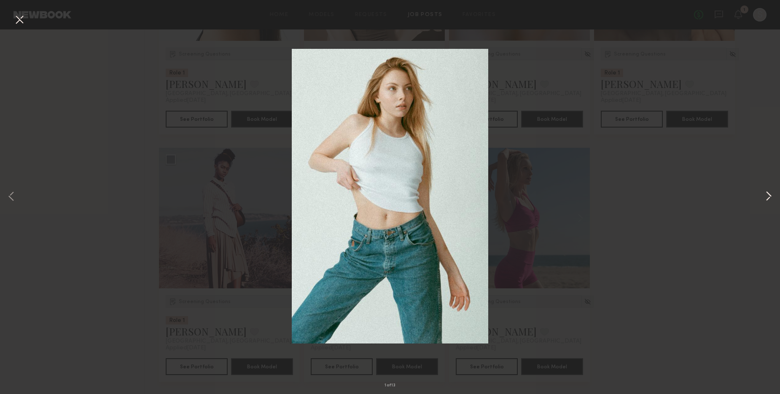
click at [768, 198] on button at bounding box center [768, 198] width 10 height 316
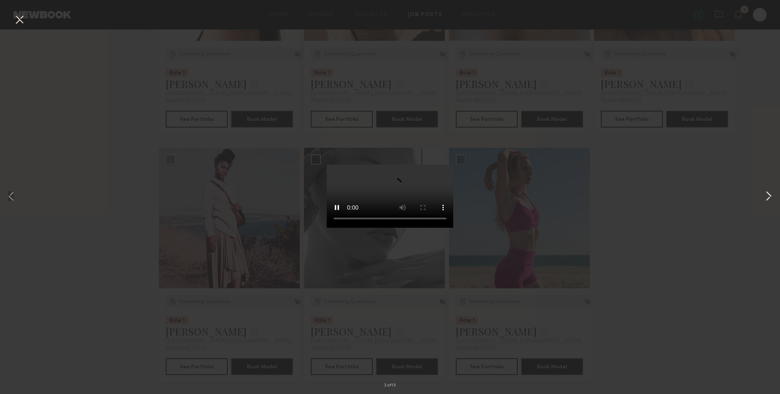
click at [768, 198] on button at bounding box center [768, 198] width 10 height 316
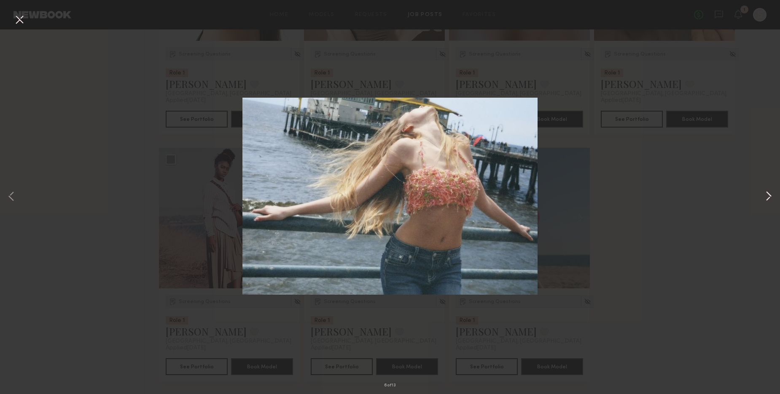
click at [768, 198] on button at bounding box center [768, 198] width 10 height 316
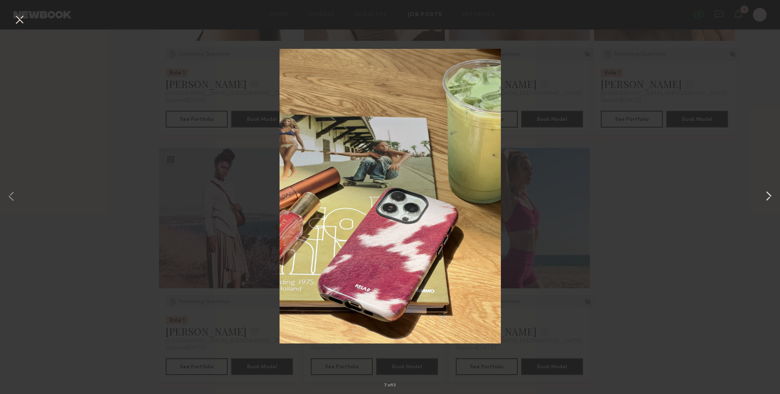
click at [768, 198] on button at bounding box center [768, 198] width 10 height 316
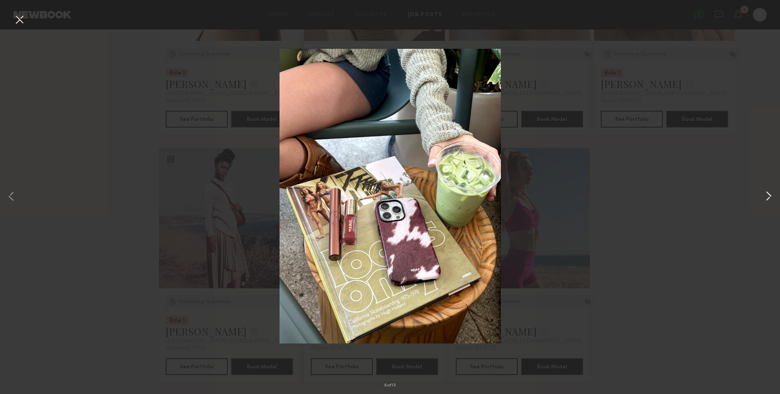
click at [768, 198] on button at bounding box center [768, 198] width 10 height 316
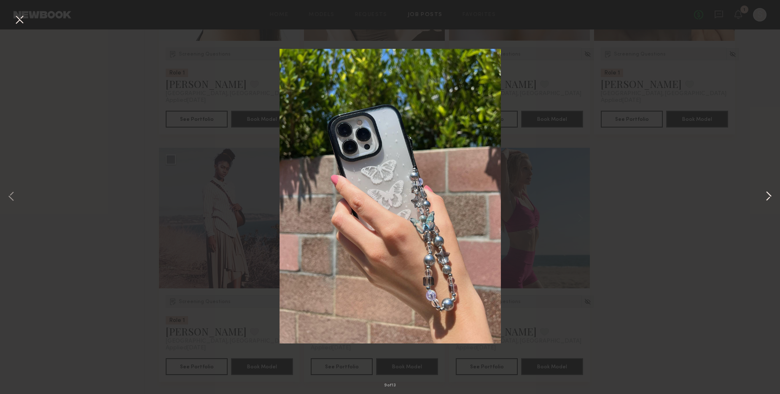
click at [768, 198] on button at bounding box center [768, 198] width 10 height 316
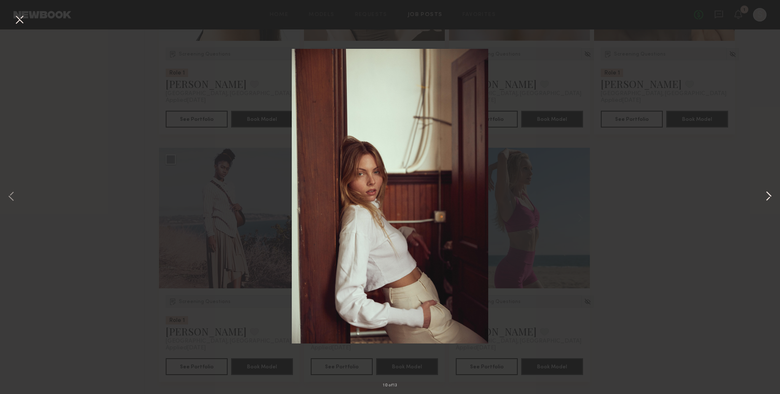
click at [768, 198] on button at bounding box center [768, 198] width 10 height 316
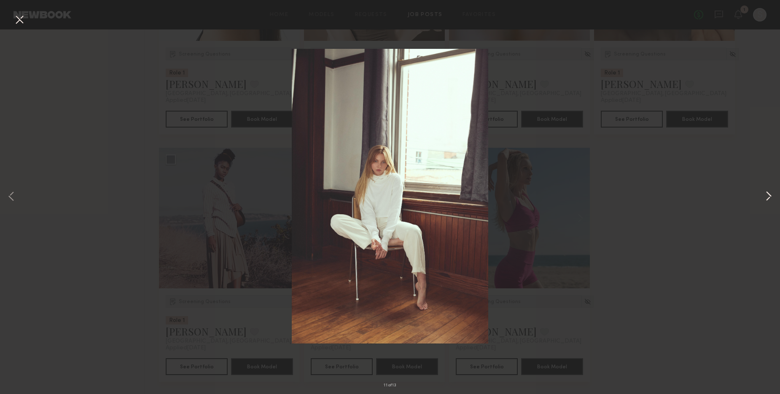
click at [768, 198] on button at bounding box center [768, 198] width 10 height 316
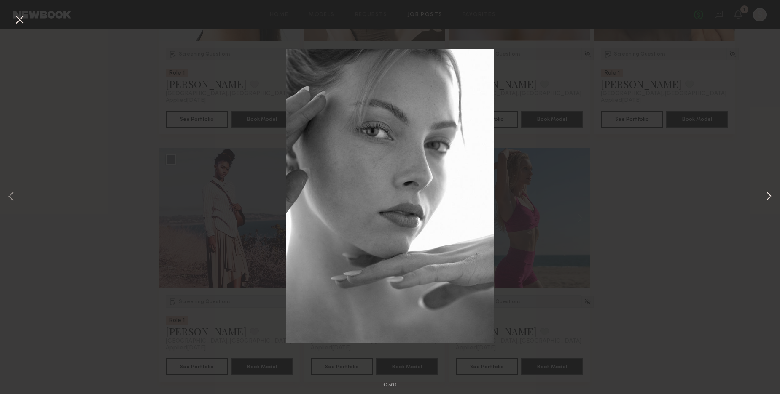
click at [768, 198] on button at bounding box center [768, 198] width 10 height 316
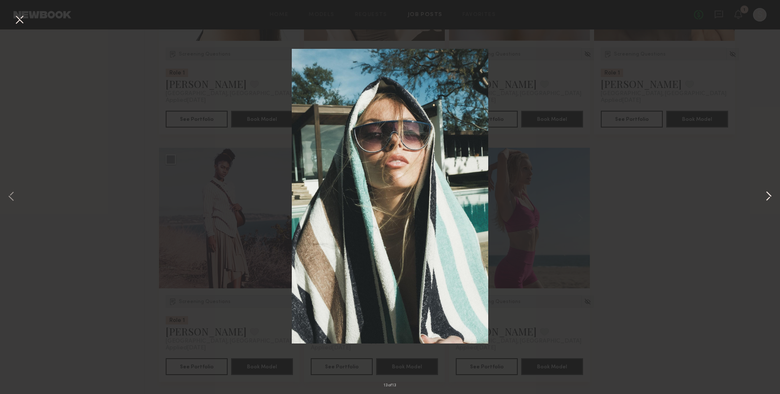
click at [768, 198] on button at bounding box center [768, 198] width 10 height 316
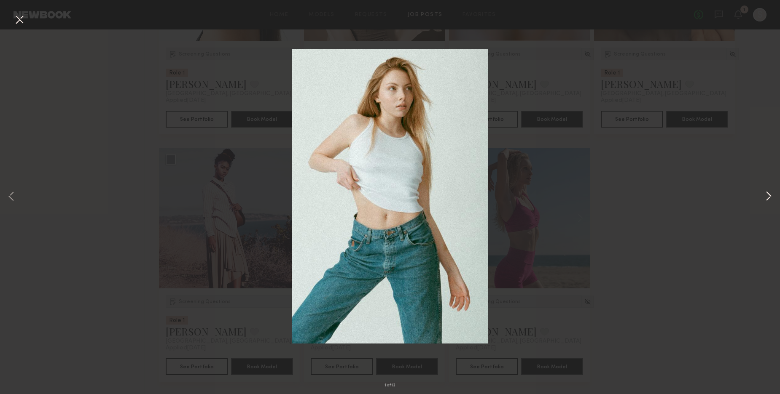
click at [768, 198] on button at bounding box center [768, 198] width 10 height 316
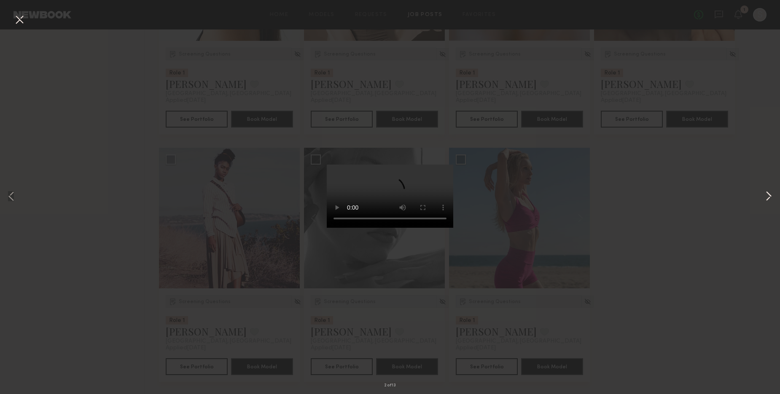
click at [768, 198] on button at bounding box center [768, 198] width 10 height 316
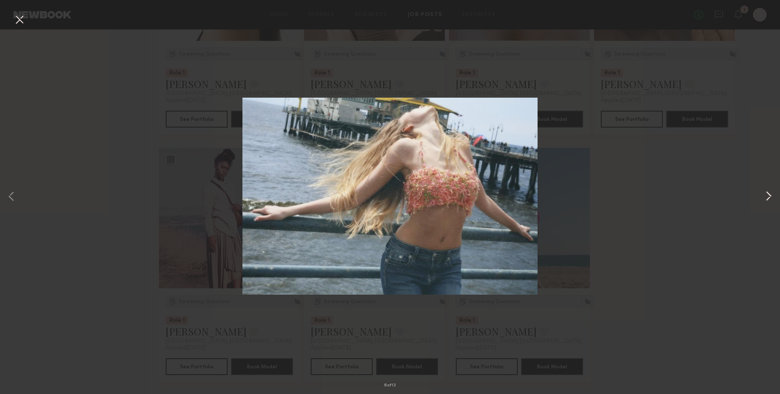
click at [768, 198] on button at bounding box center [768, 198] width 10 height 316
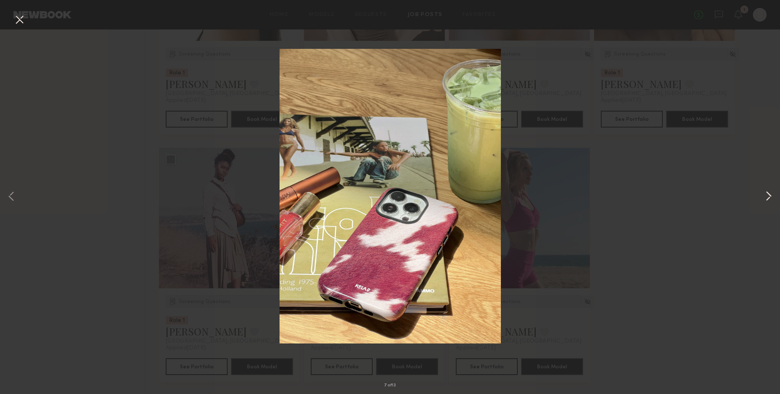
click at [768, 198] on button at bounding box center [768, 198] width 10 height 316
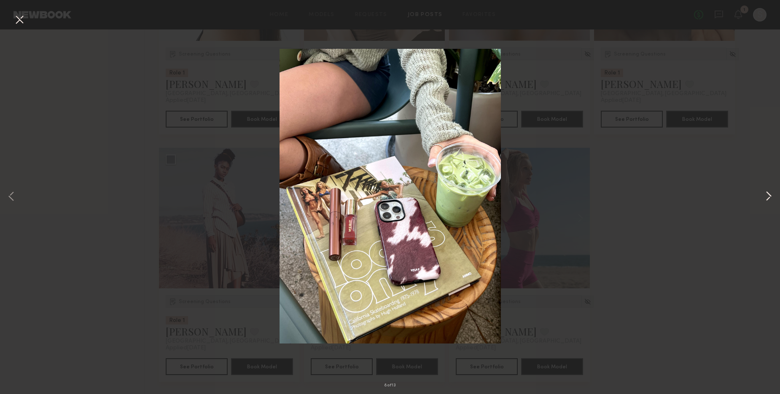
click at [768, 198] on button at bounding box center [768, 198] width 10 height 316
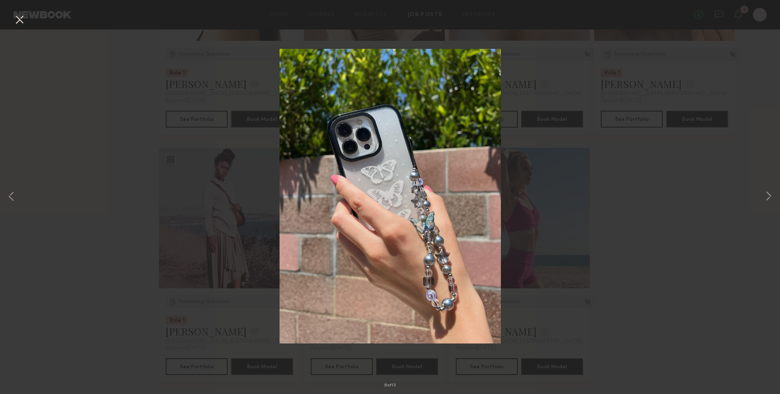
click at [18, 21] on button at bounding box center [19, 20] width 13 height 15
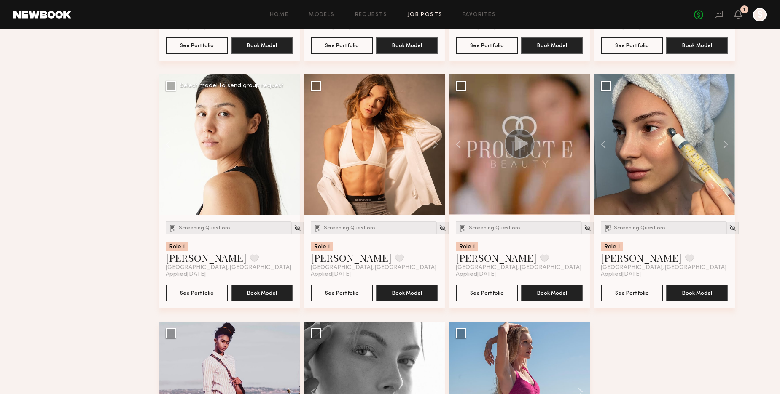
scroll to position [567, 0]
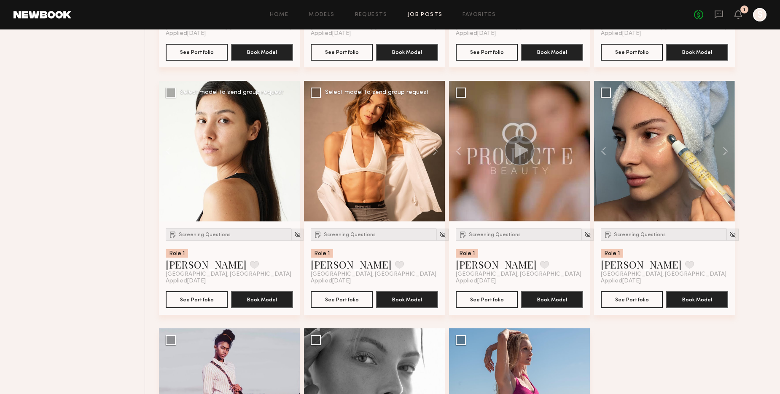
click at [354, 168] on div at bounding box center [374, 151] width 141 height 141
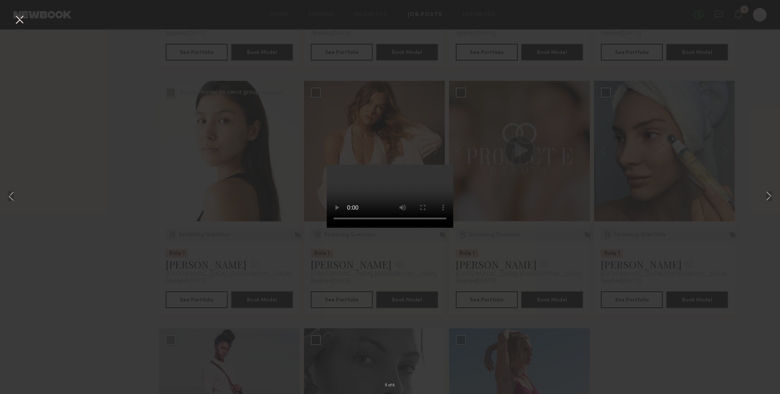
click at [14, 18] on button at bounding box center [19, 20] width 13 height 15
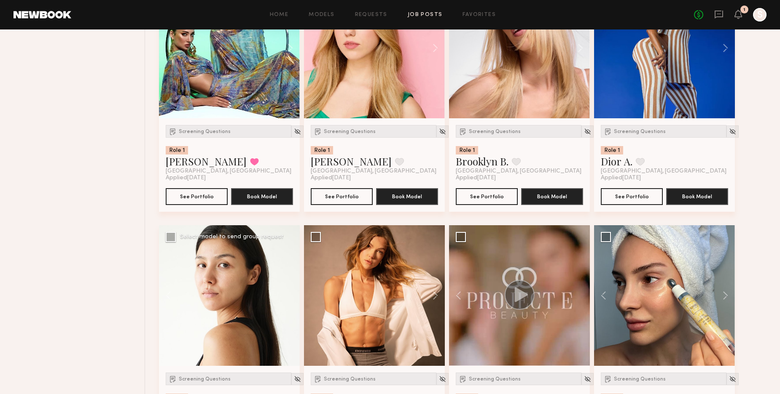
scroll to position [536, 0]
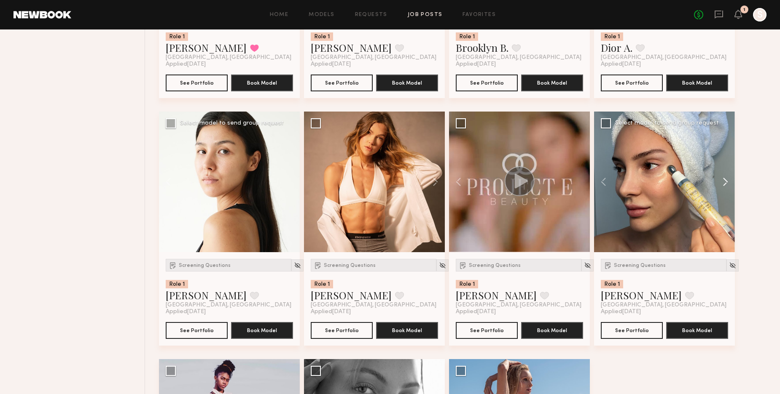
click at [725, 179] on button at bounding box center [721, 182] width 27 height 141
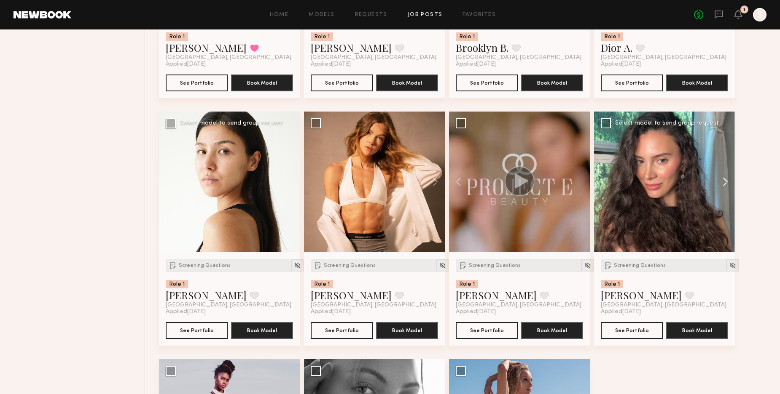
click at [725, 179] on button at bounding box center [721, 182] width 27 height 141
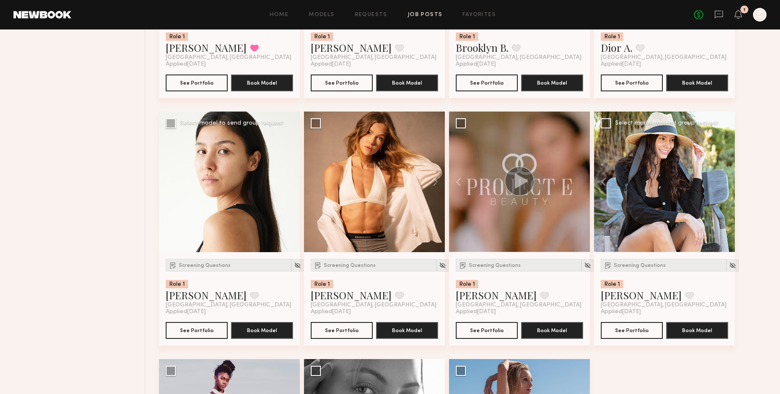
click at [725, 179] on div at bounding box center [664, 182] width 141 height 141
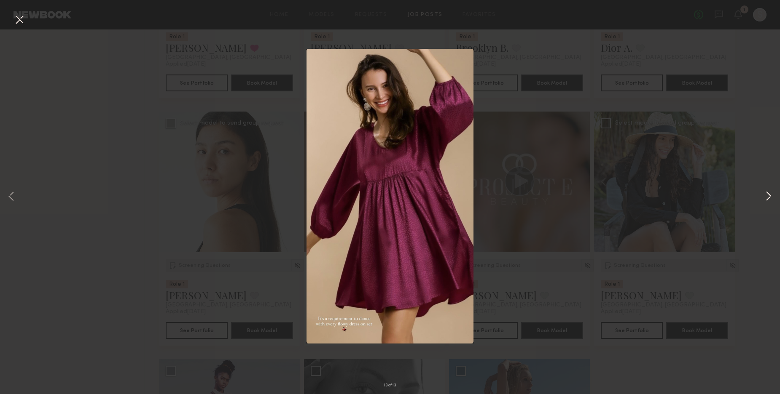
click at [769, 195] on button at bounding box center [768, 198] width 10 height 316
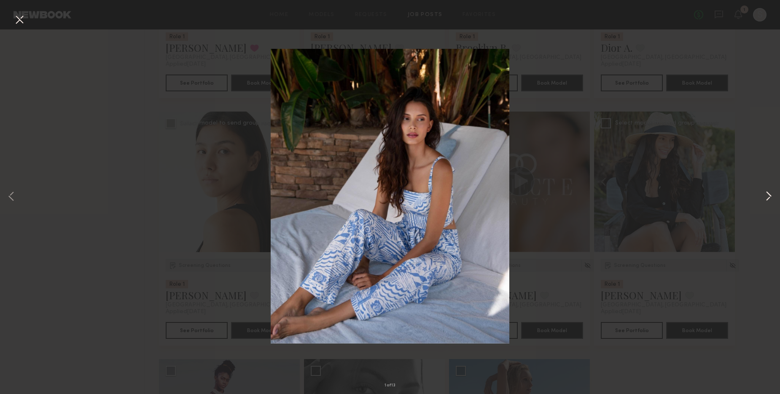
click at [769, 195] on button at bounding box center [768, 198] width 10 height 316
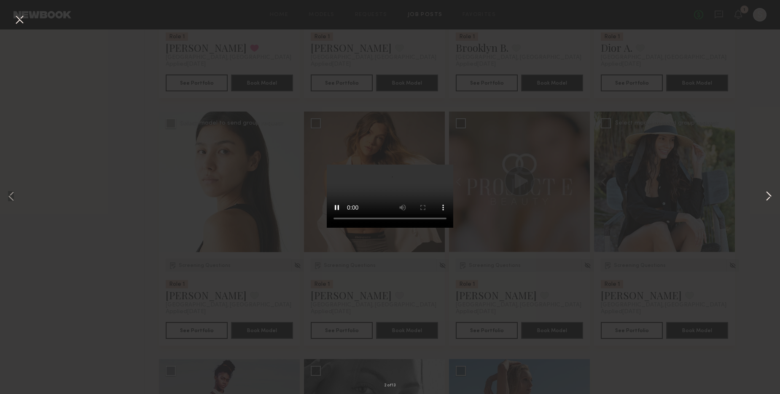
click at [769, 195] on button at bounding box center [768, 198] width 10 height 316
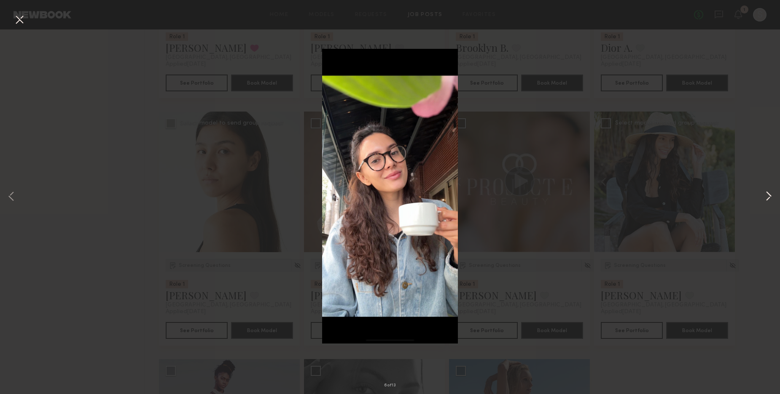
click at [769, 195] on button at bounding box center [768, 198] width 10 height 316
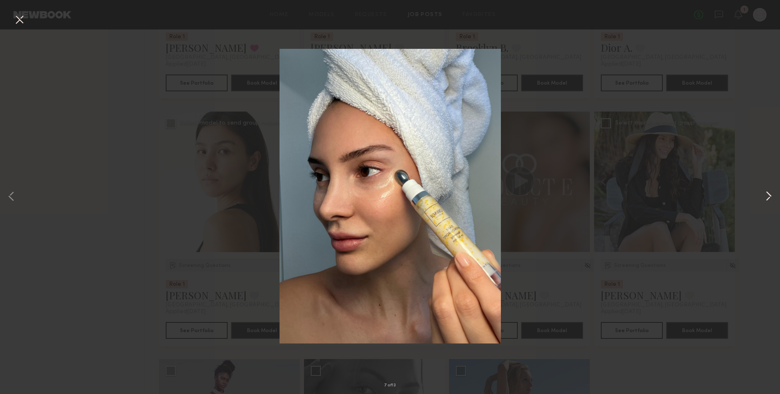
click at [769, 195] on button at bounding box center [768, 198] width 10 height 316
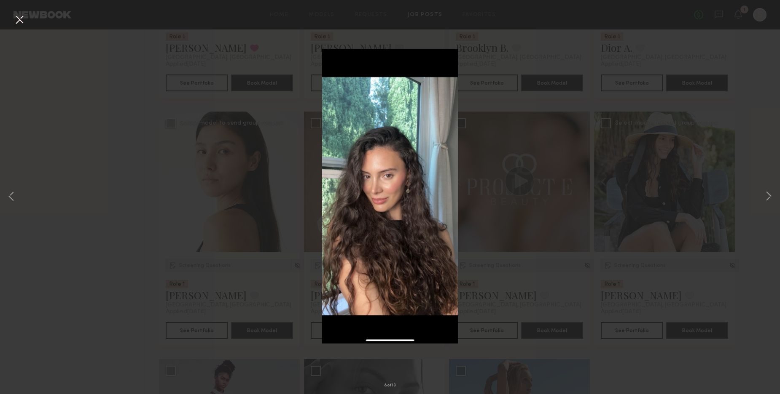
click at [114, 139] on div "8 of 13" at bounding box center [390, 197] width 780 height 394
click at [622, 331] on div "8 of 13" at bounding box center [390, 197] width 780 height 394
click at [18, 12] on div "8 of 13" at bounding box center [390, 197] width 780 height 394
click at [20, 22] on button at bounding box center [19, 20] width 13 height 15
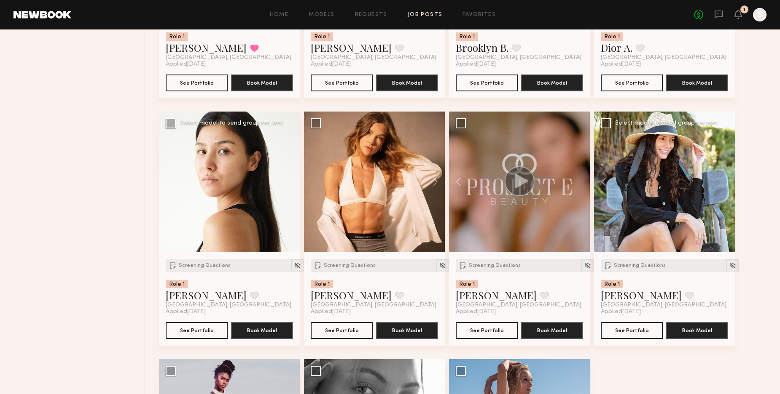
click at [678, 228] on div at bounding box center [664, 182] width 141 height 141
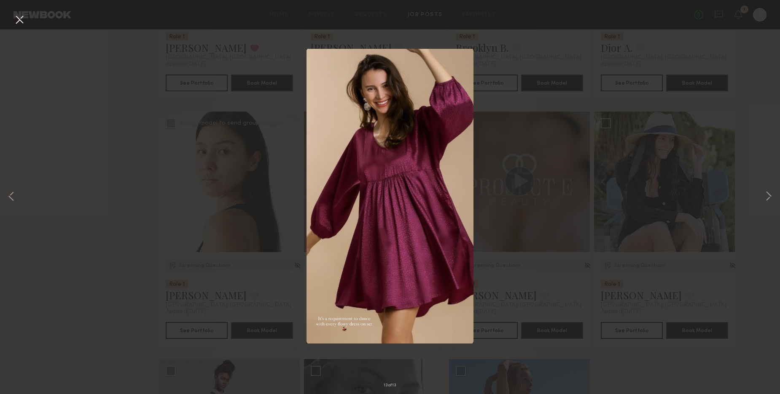
click at [623, 80] on div "13 of 13" at bounding box center [390, 197] width 780 height 394
click at [727, 286] on div "13 of 13" at bounding box center [390, 197] width 780 height 394
click at [17, 17] on button at bounding box center [19, 20] width 13 height 15
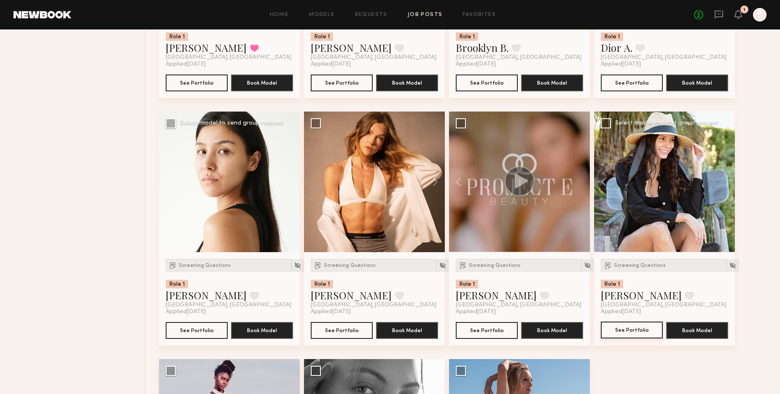
click at [627, 331] on button "See Portfolio" at bounding box center [631, 330] width 62 height 17
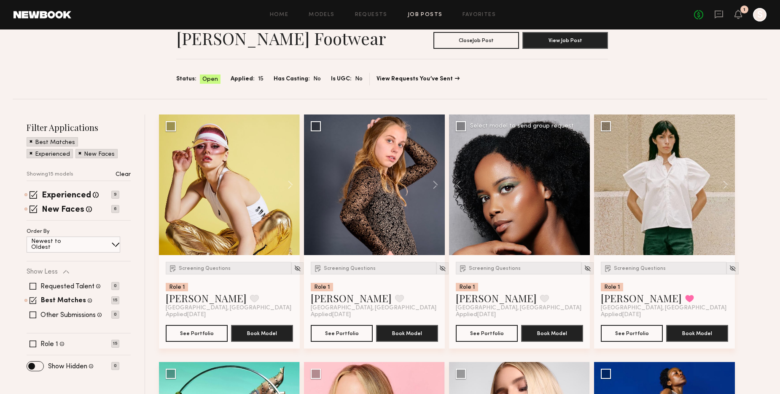
scroll to position [0, 0]
